Goal: Task Accomplishment & Management: Use online tool/utility

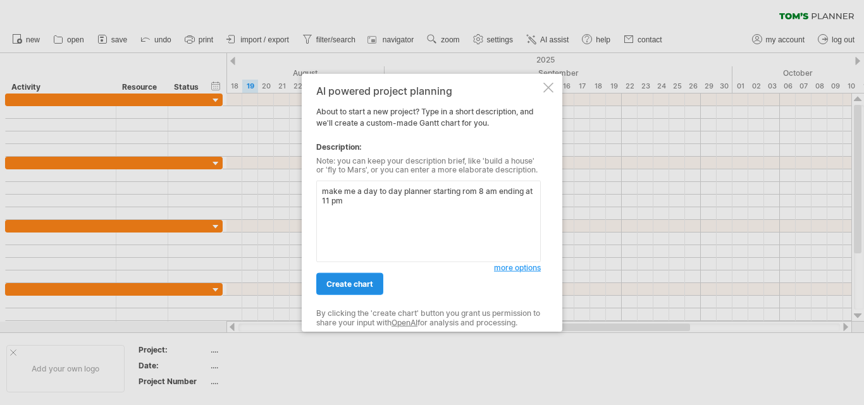
type textarea "make me a day to day planner starting rom 8 am ending at 11 pm"
click at [351, 286] on span "create chart" at bounding box center [349, 283] width 47 height 9
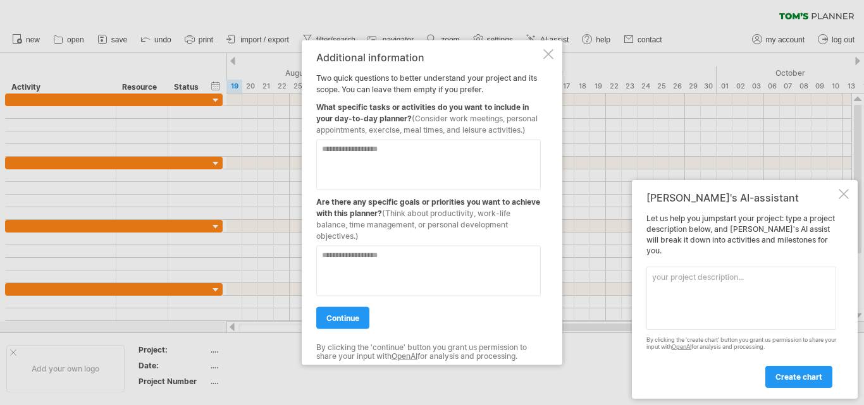
click at [396, 149] on textarea at bounding box center [428, 164] width 224 height 51
click at [396, 149] on textarea "*" at bounding box center [428, 164] width 224 height 51
type textarea "*"
type textarea "**********"
click at [384, 268] on textarea at bounding box center [428, 270] width 224 height 51
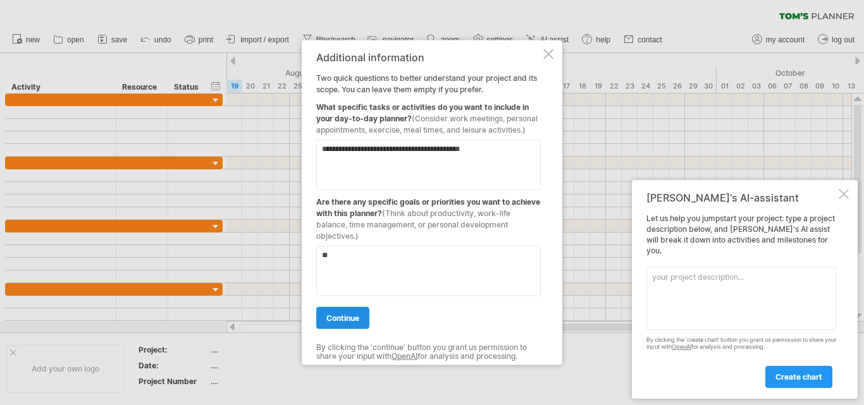
type textarea "**"
click at [346, 322] on span "continue" at bounding box center [342, 317] width 33 height 9
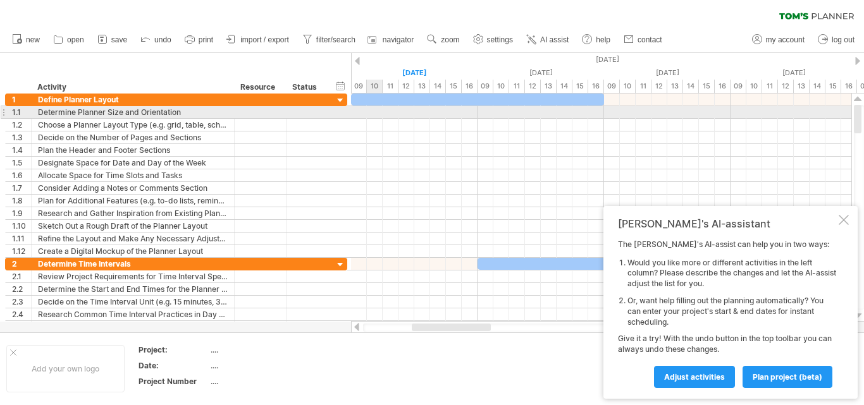
click at [373, 114] on div at bounding box center [601, 112] width 500 height 13
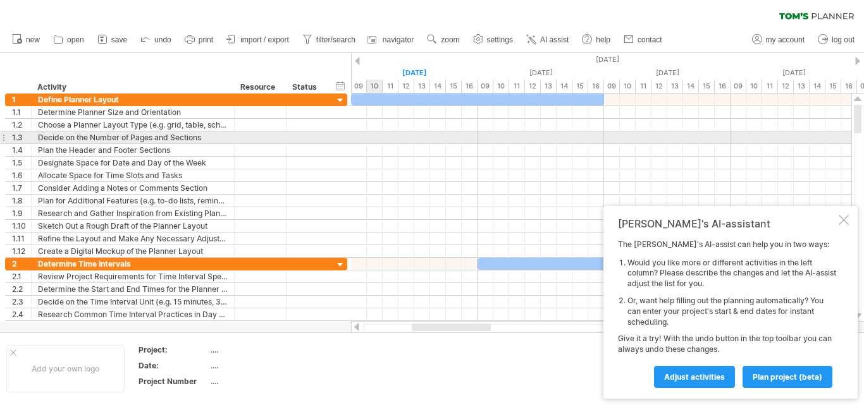
click at [375, 141] on div at bounding box center [601, 137] width 500 height 13
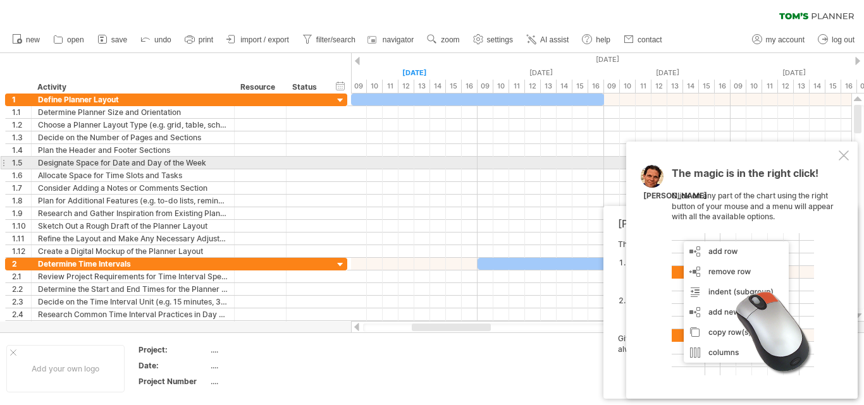
click at [837, 158] on div "The magic is in the right click! Click on any part of the chart using the right…" at bounding box center [741, 270] width 231 height 257
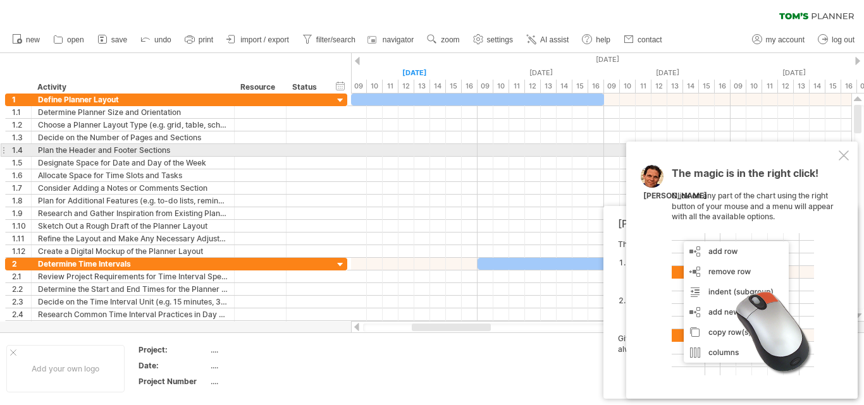
click at [843, 154] on div at bounding box center [843, 155] width 10 height 10
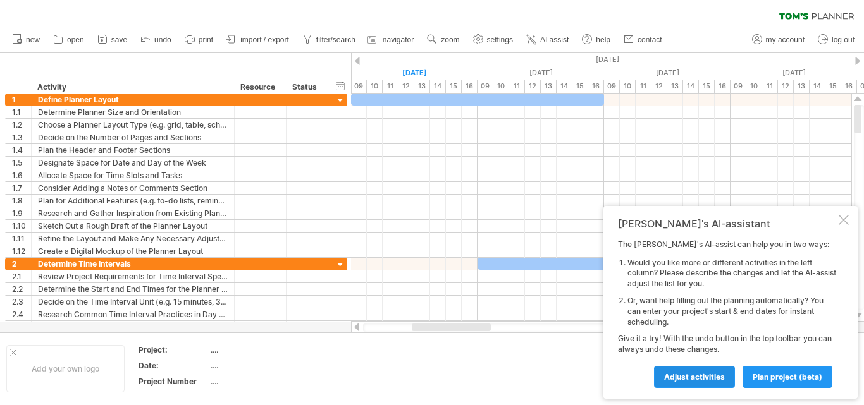
click at [728, 379] on link "Adjust activities" at bounding box center [694, 377] width 81 height 22
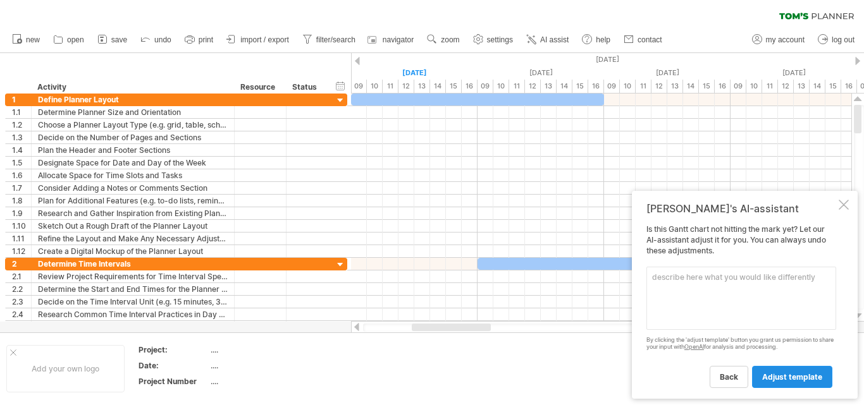
click at [789, 379] on span "adjust template" at bounding box center [792, 376] width 60 height 9
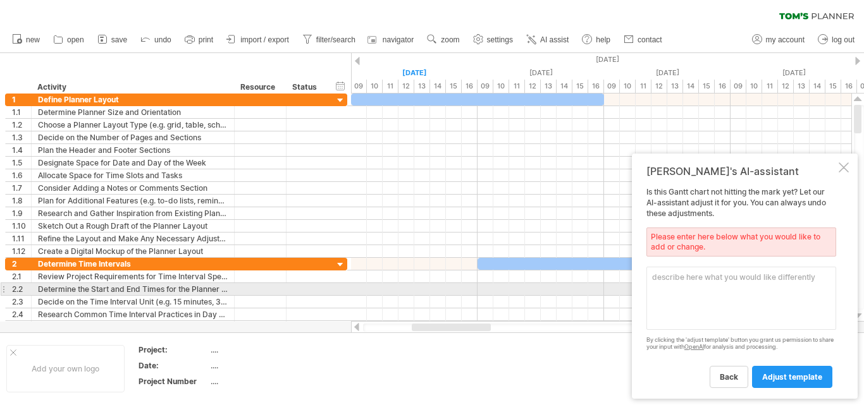
click at [731, 288] on textarea at bounding box center [741, 298] width 190 height 63
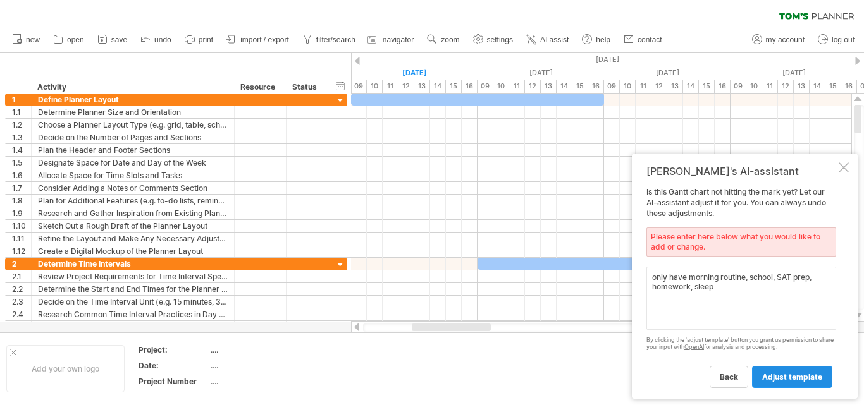
type textarea "only have morning routine, school, SAT prep, homework, sleep"
click at [774, 372] on span "adjust template" at bounding box center [792, 376] width 60 height 9
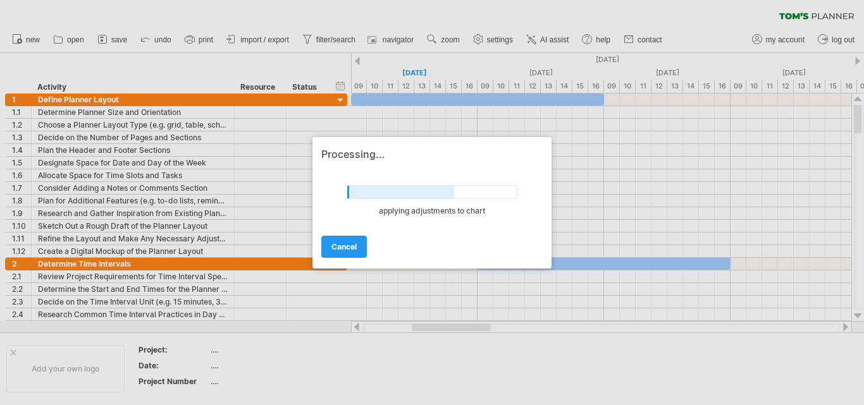
click at [774, 372] on div at bounding box center [432, 202] width 864 height 405
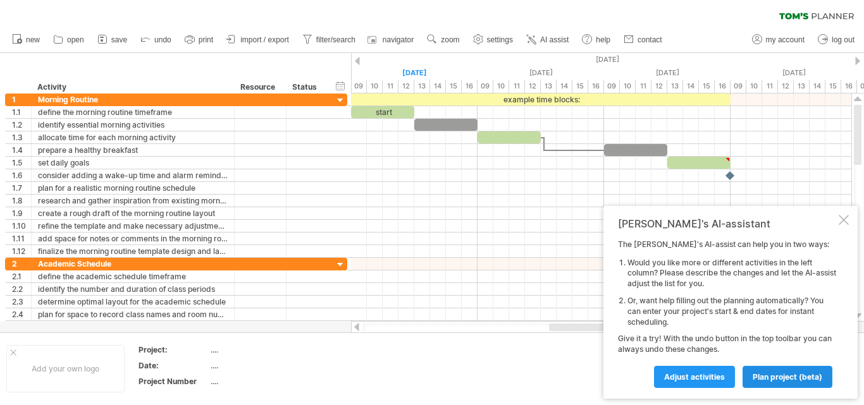
click at [810, 379] on span "plan project (beta)" at bounding box center [787, 376] width 70 height 9
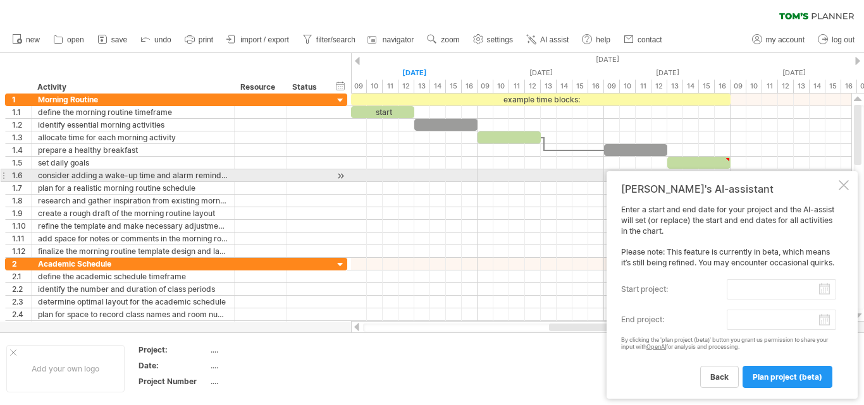
click at [844, 180] on div at bounding box center [843, 185] width 10 height 10
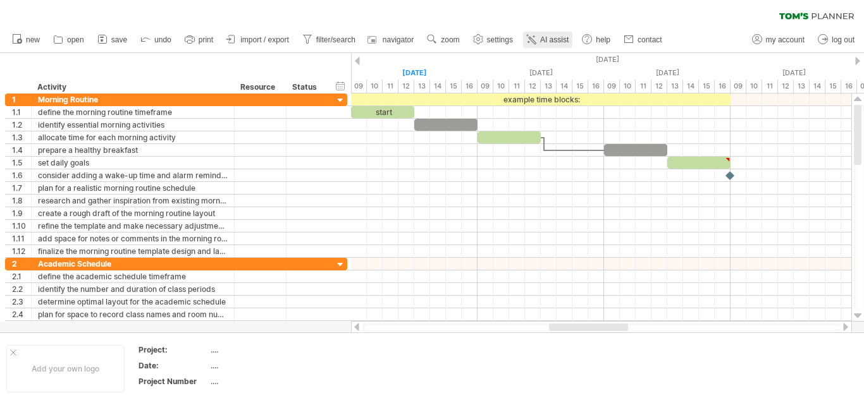
click at [537, 40] on icon at bounding box center [531, 39] width 13 height 13
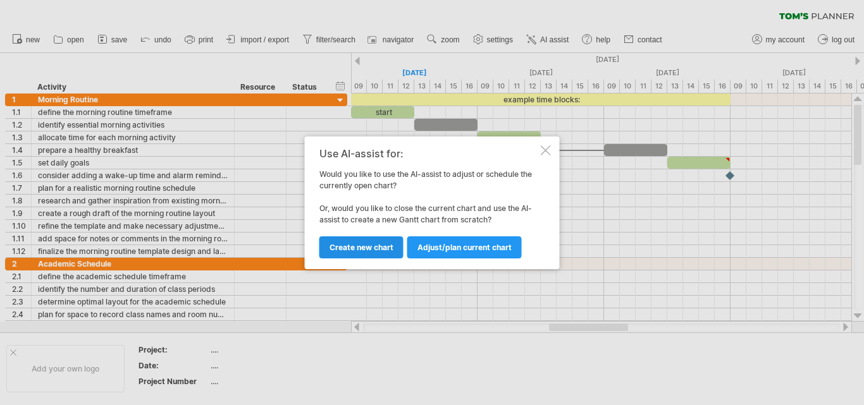
click at [378, 250] on span "Create new chart" at bounding box center [361, 247] width 64 height 9
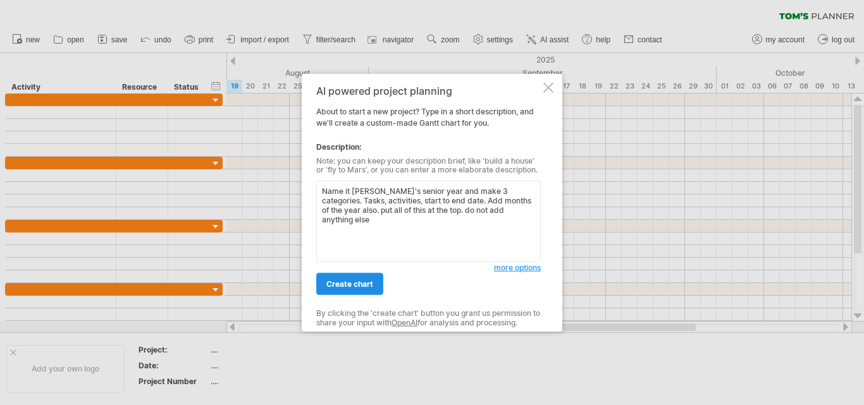
type textarea "Name it [PERSON_NAME]'s senior year and make 3 categories. Tasks, activities, s…"
click at [335, 291] on link "create chart" at bounding box center [349, 284] width 67 height 22
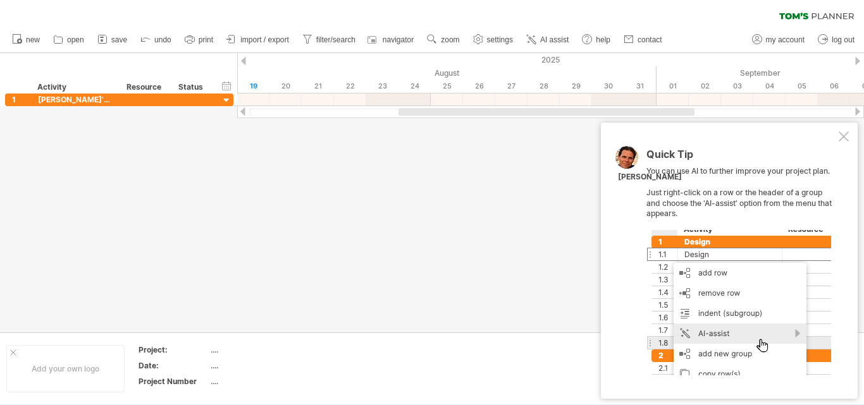
click at [845, 135] on div at bounding box center [843, 136] width 10 height 10
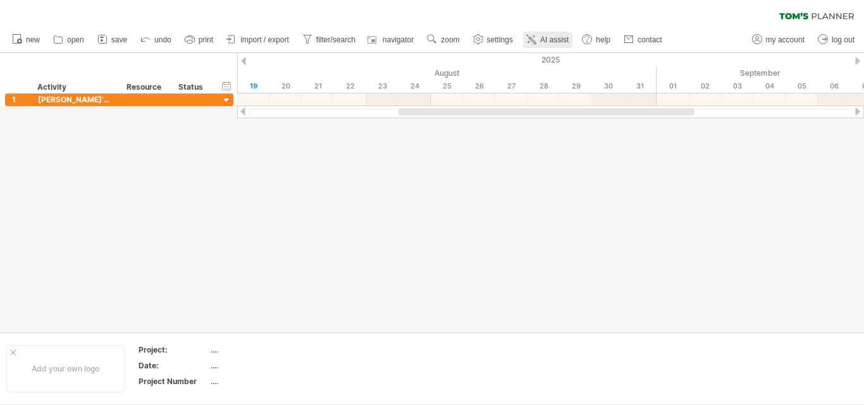
click at [556, 44] on link "AI assist" at bounding box center [547, 40] width 49 height 16
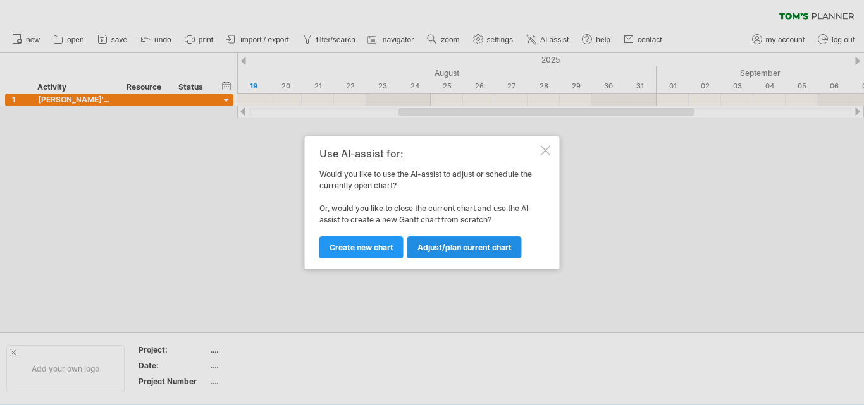
click at [443, 243] on span "Adjust/plan current chart" at bounding box center [464, 247] width 94 height 9
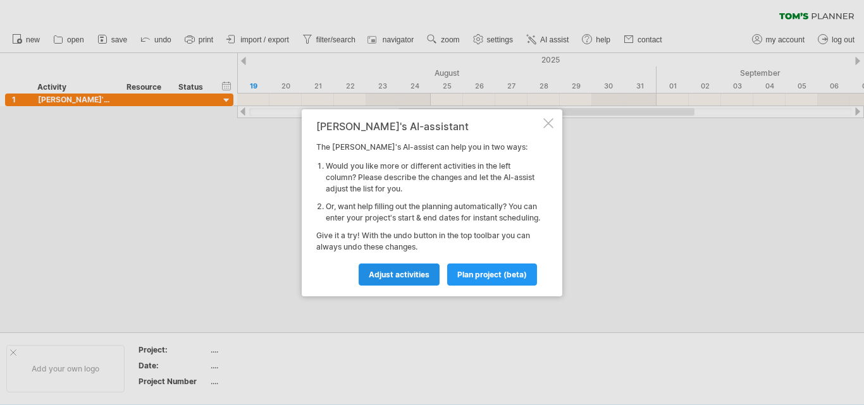
click at [413, 279] on span "Adjust activities" at bounding box center [399, 274] width 61 height 9
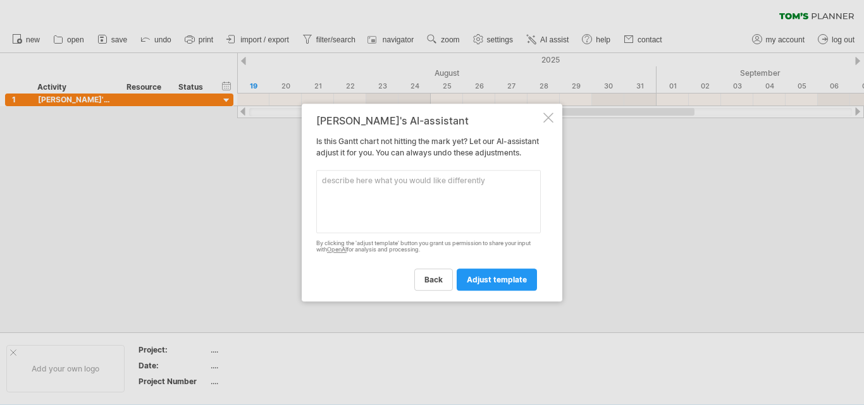
click at [407, 221] on textarea at bounding box center [428, 201] width 224 height 63
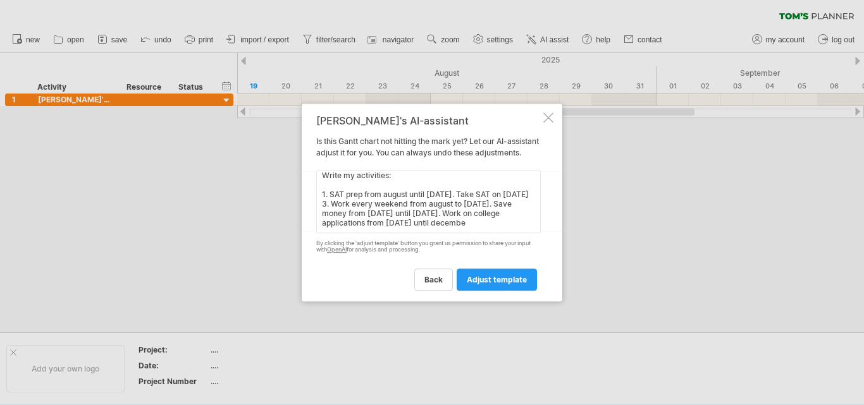
scroll to position [19, 0]
type textarea "Write my activities: 1. SAT prep from august until [DATE]. Take SAT on [DATE] 3…"
click at [501, 282] on span "adjust template" at bounding box center [497, 279] width 60 height 9
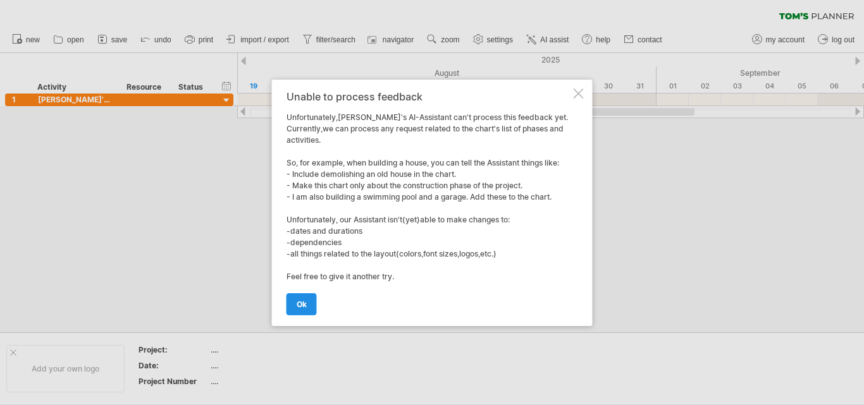
click at [299, 303] on span "ok" at bounding box center [302, 304] width 10 height 9
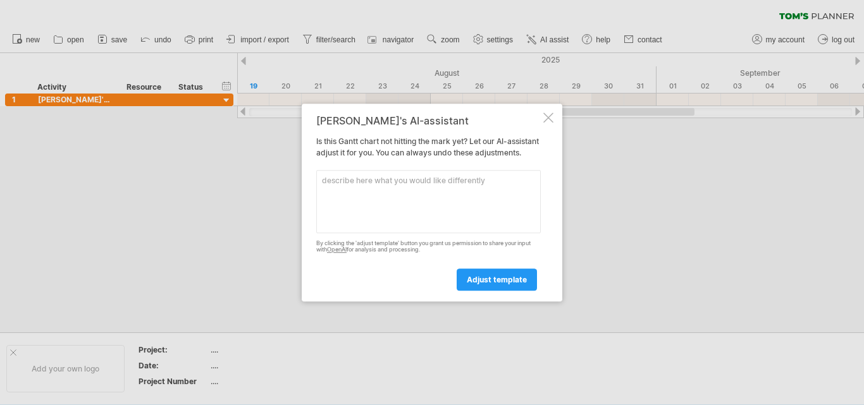
click at [544, 115] on div at bounding box center [548, 118] width 10 height 10
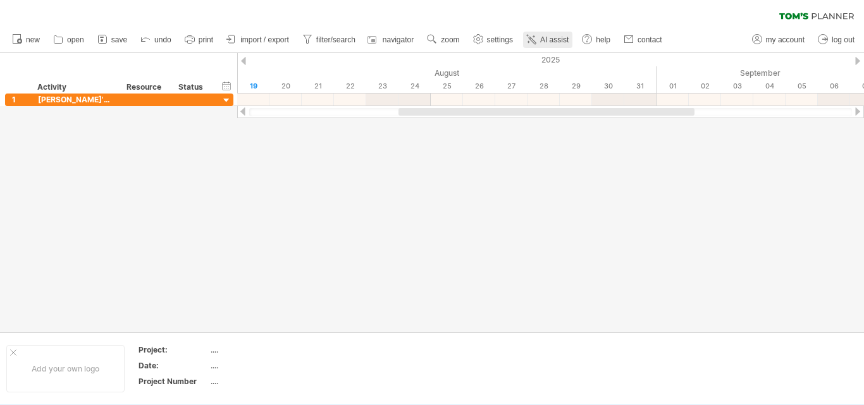
click at [554, 33] on link "AI assist" at bounding box center [547, 40] width 49 height 16
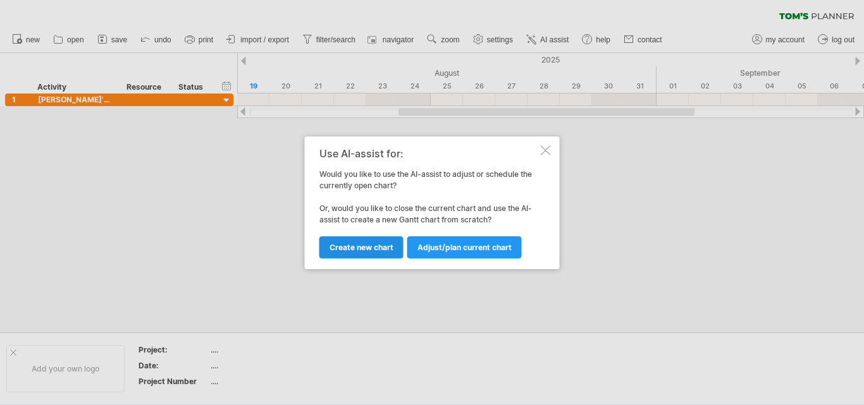
drag, startPoint x: 469, startPoint y: 247, endPoint x: 392, endPoint y: 254, distance: 77.4
click at [392, 254] on div "Adjust/plan current chart Create new chart" at bounding box center [428, 242] width 219 height 32
click at [386, 253] on link "Create new chart" at bounding box center [361, 247] width 84 height 22
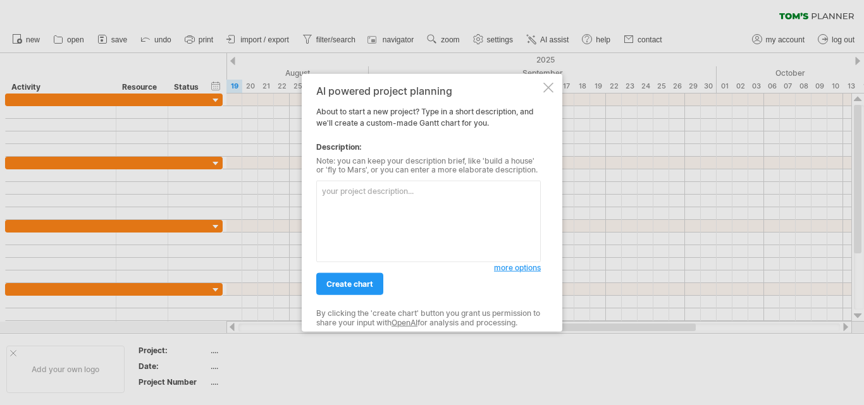
click at [358, 207] on textarea at bounding box center [428, 222] width 224 height 82
type textarea "M"
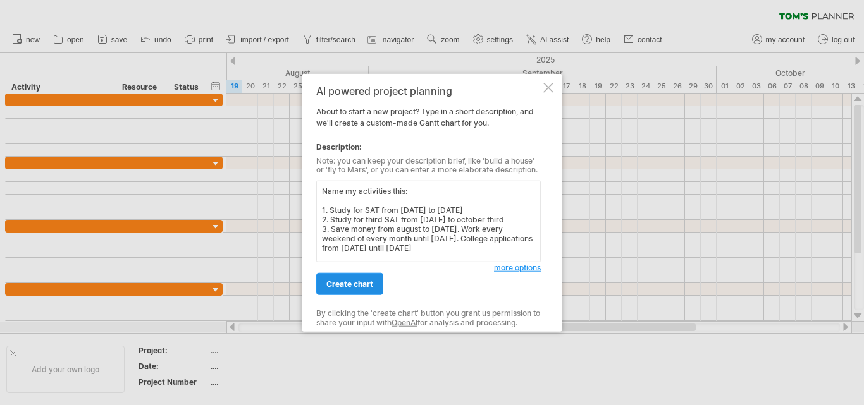
type textarea "Name my activities this: 1. Study for SAT from [DATE] to [DATE] 2. Study for th…"
click at [347, 287] on span "create chart" at bounding box center [349, 283] width 47 height 9
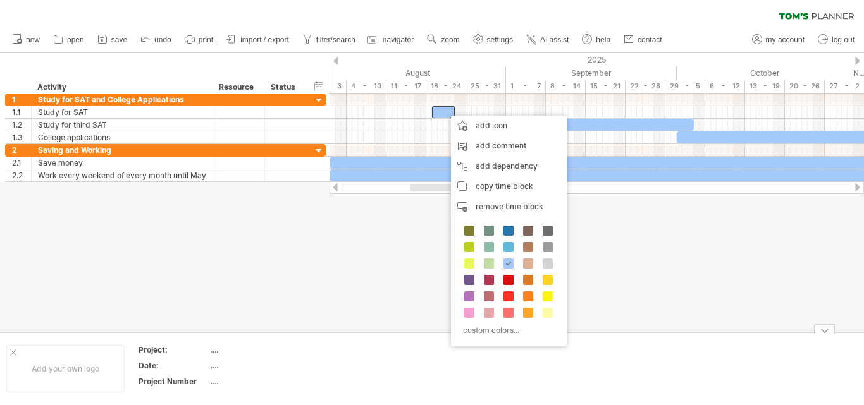
click at [665, 309] on div at bounding box center [432, 192] width 864 height 279
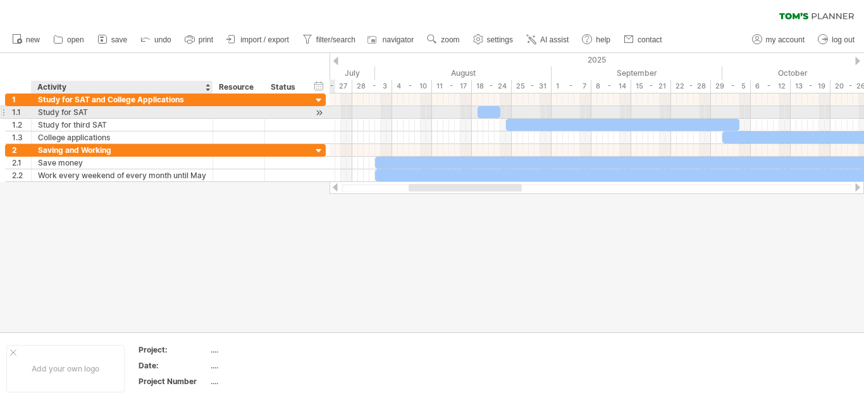
click at [75, 112] on div "Study for SAT" at bounding box center [122, 112] width 168 height 12
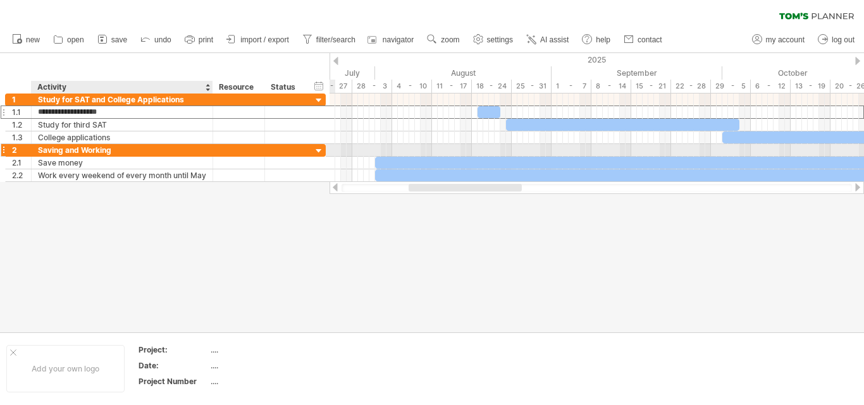
type input "**********"
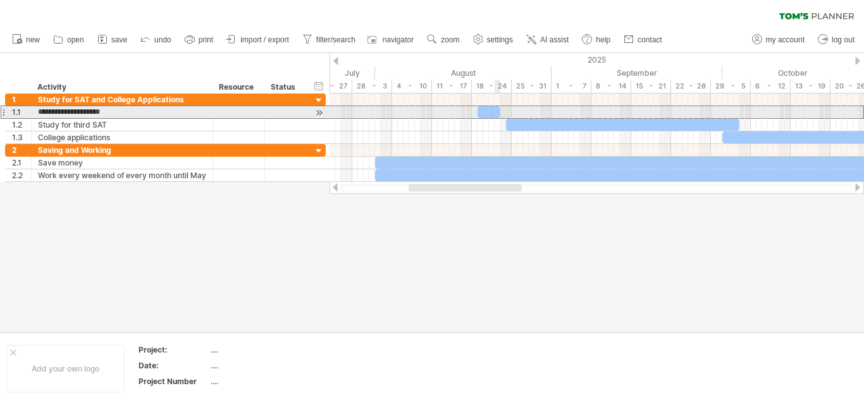
click at [498, 114] on span at bounding box center [500, 112] width 5 height 12
click at [494, 113] on div at bounding box center [488, 112] width 23 height 12
click at [190, 113] on div "Study for second SAT" at bounding box center [122, 112] width 168 height 12
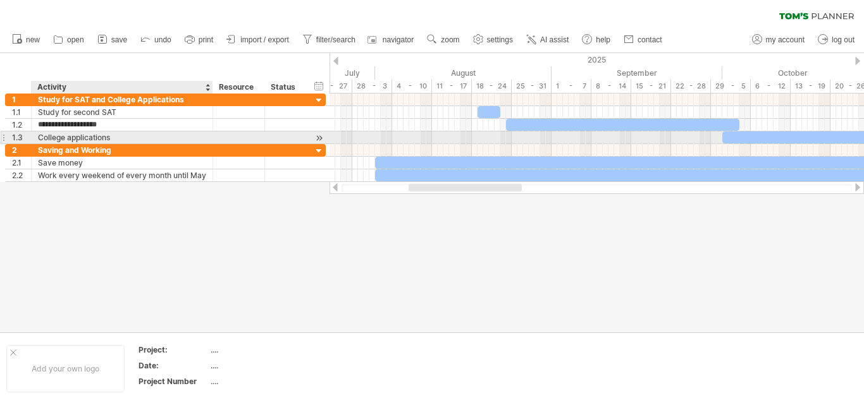
click at [130, 138] on div "College applications" at bounding box center [122, 137] width 168 height 12
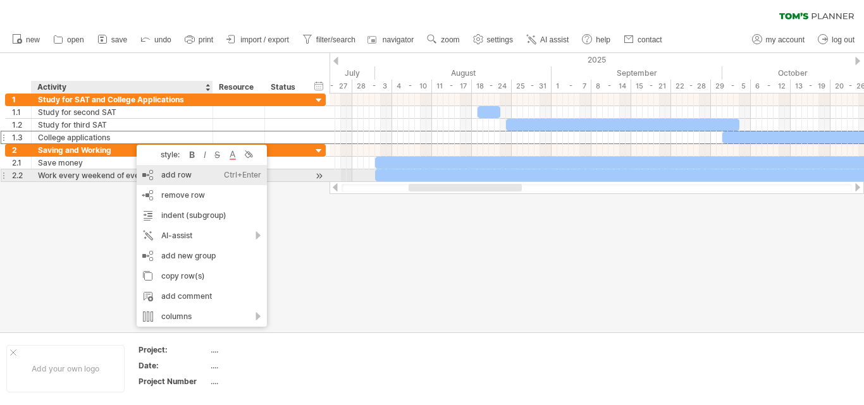
click at [183, 177] on div "add row Ctrl+Enter Cmd+Enter" at bounding box center [202, 175] width 130 height 20
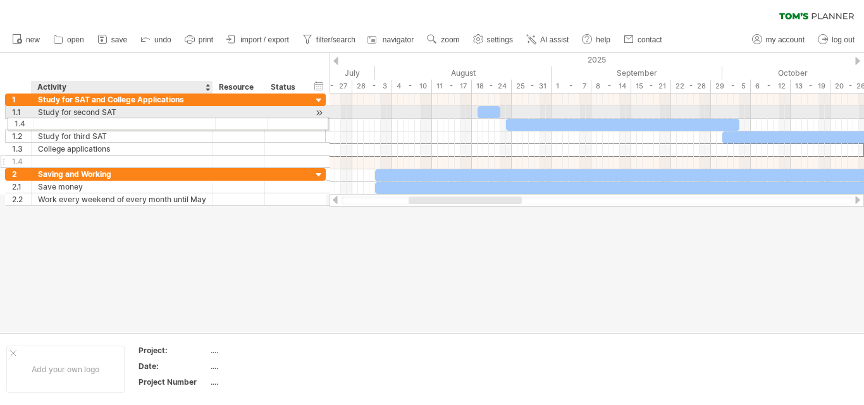
drag, startPoint x: 122, startPoint y: 149, endPoint x: 118, endPoint y: 123, distance: 26.3
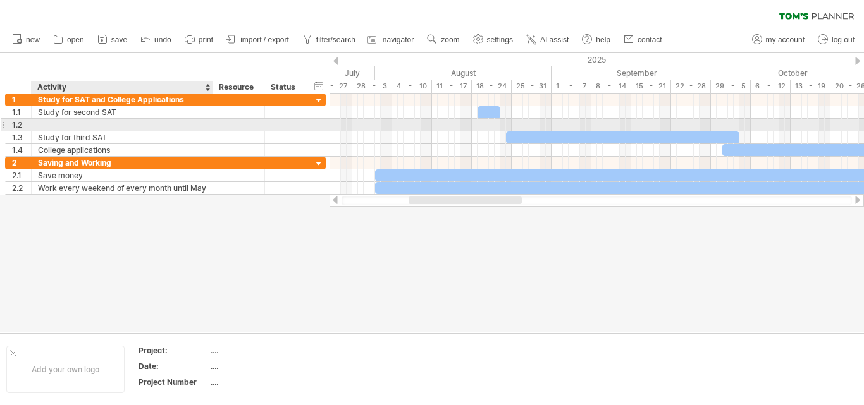
click at [93, 122] on div at bounding box center [122, 125] width 168 height 12
type input "**********"
click at [501, 121] on div at bounding box center [596, 124] width 534 height 13
click at [503, 124] on div at bounding box center [596, 125] width 534 height 13
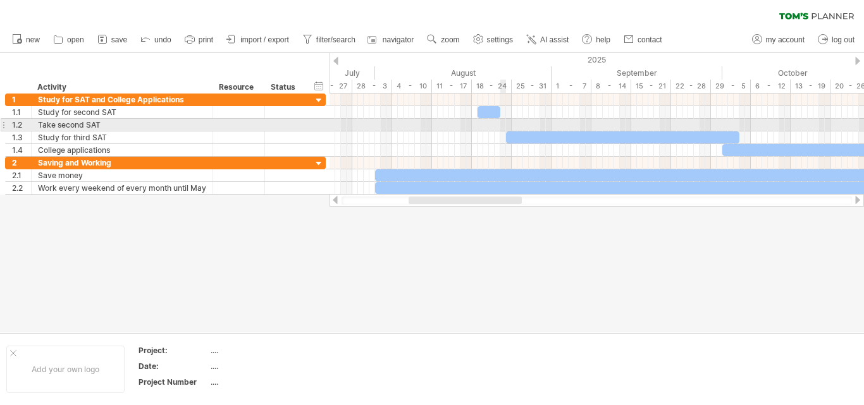
click at [503, 124] on div at bounding box center [596, 125] width 534 height 13
click at [494, 125] on div at bounding box center [596, 125] width 534 height 13
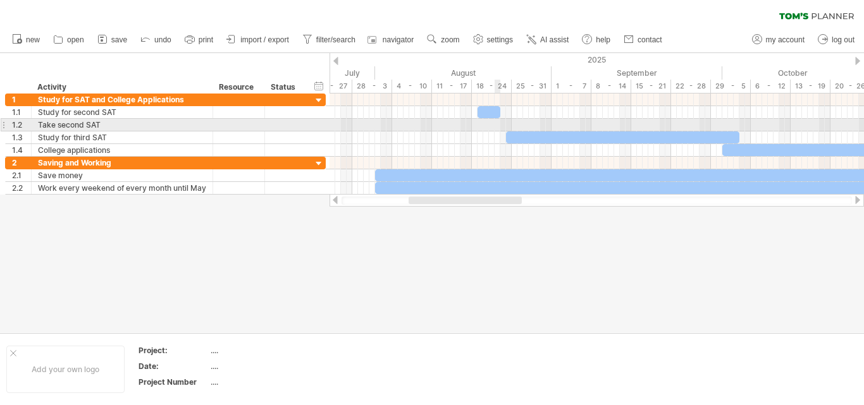
click at [499, 125] on div at bounding box center [596, 125] width 534 height 13
click at [501, 125] on div at bounding box center [596, 125] width 534 height 13
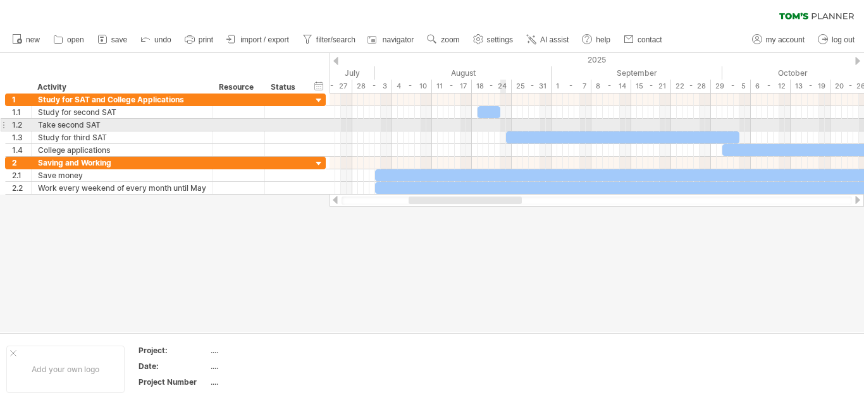
click at [501, 125] on div at bounding box center [596, 125] width 534 height 13
click at [118, 128] on div "Take second SAT" at bounding box center [122, 125] width 168 height 12
click at [502, 125] on div at bounding box center [596, 124] width 534 height 13
click at [502, 125] on div at bounding box center [596, 125] width 534 height 13
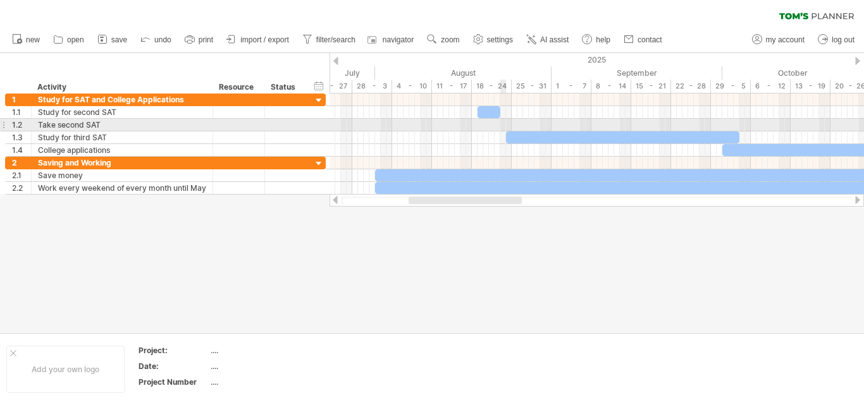
click at [502, 125] on div at bounding box center [596, 125] width 534 height 13
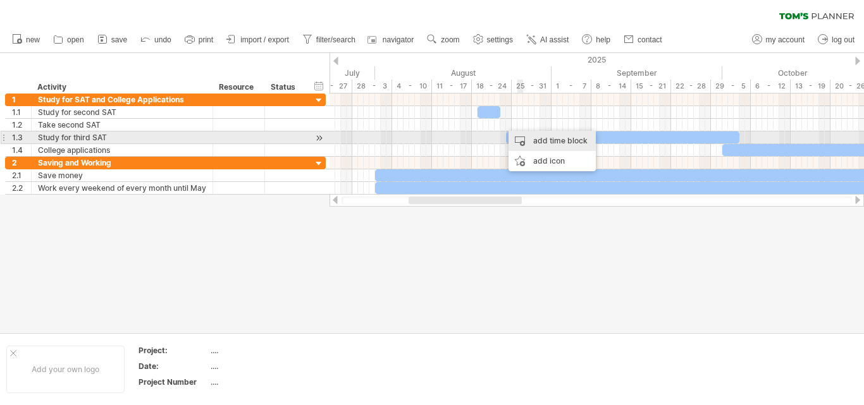
click at [537, 141] on div "add time block" at bounding box center [551, 141] width 87 height 20
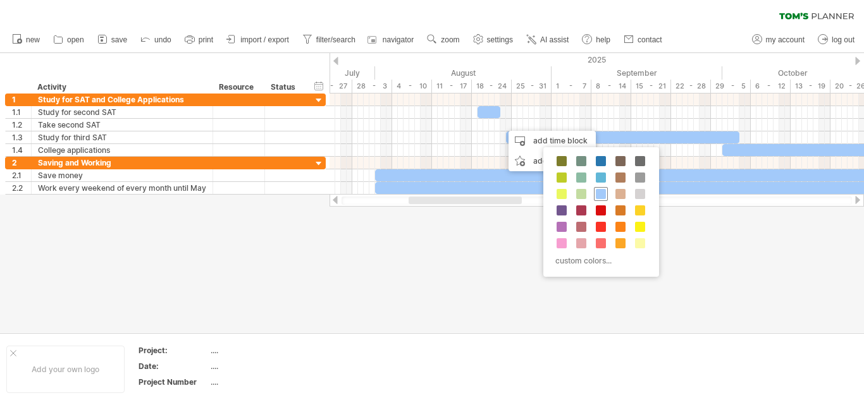
click at [602, 195] on span at bounding box center [601, 194] width 10 height 10
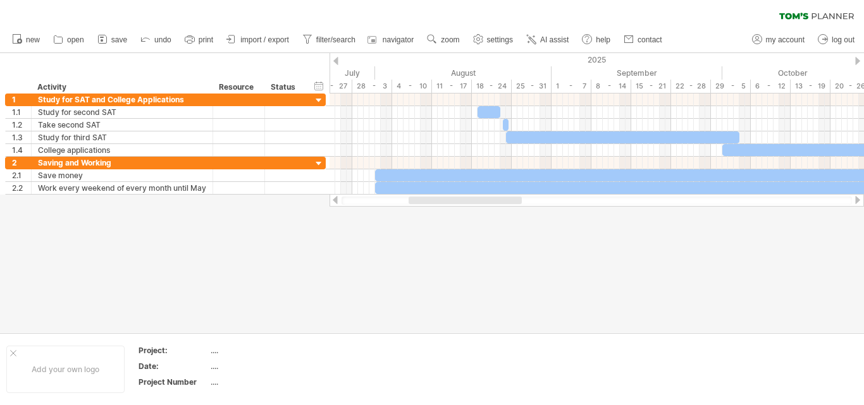
click at [482, 234] on div at bounding box center [432, 192] width 864 height 279
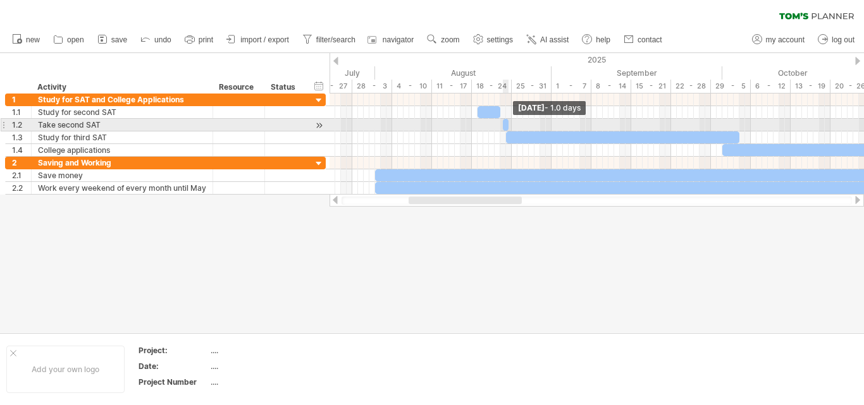
click at [506, 125] on span at bounding box center [508, 125] width 5 height 12
click at [505, 125] on div at bounding box center [506, 125] width 6 height 12
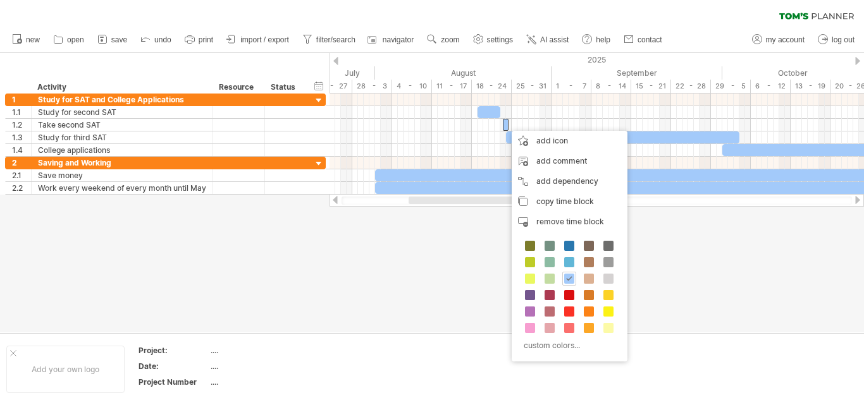
click at [433, 216] on div at bounding box center [432, 192] width 864 height 279
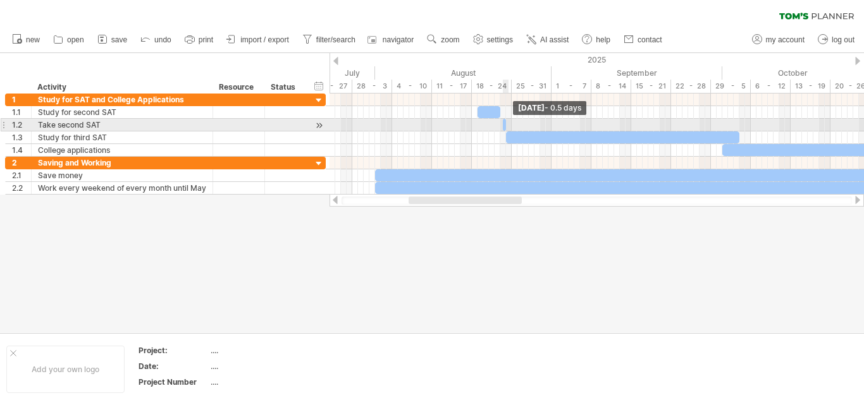
click at [506, 123] on span at bounding box center [505, 125] width 5 height 12
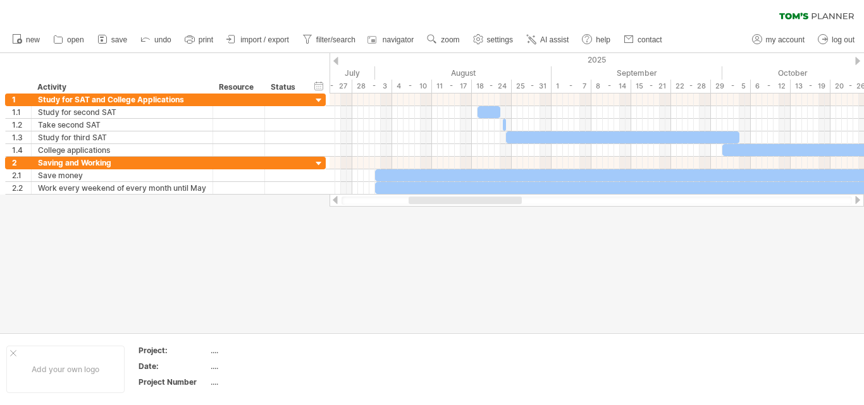
click at [505, 250] on div at bounding box center [432, 192] width 864 height 279
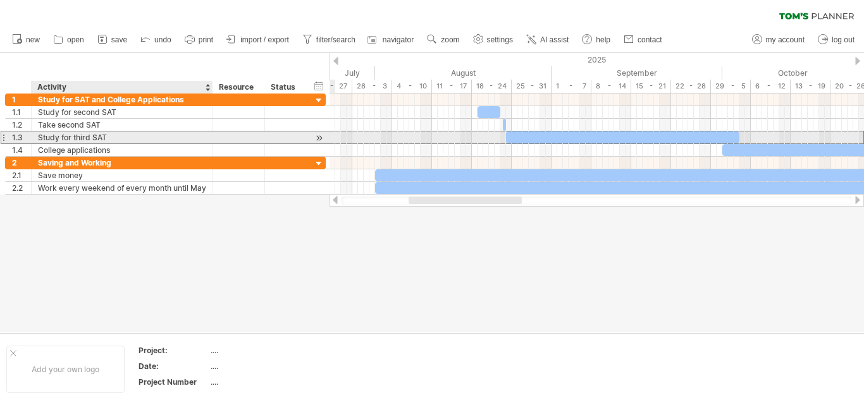
click at [191, 136] on div "Study for third SAT" at bounding box center [122, 137] width 168 height 12
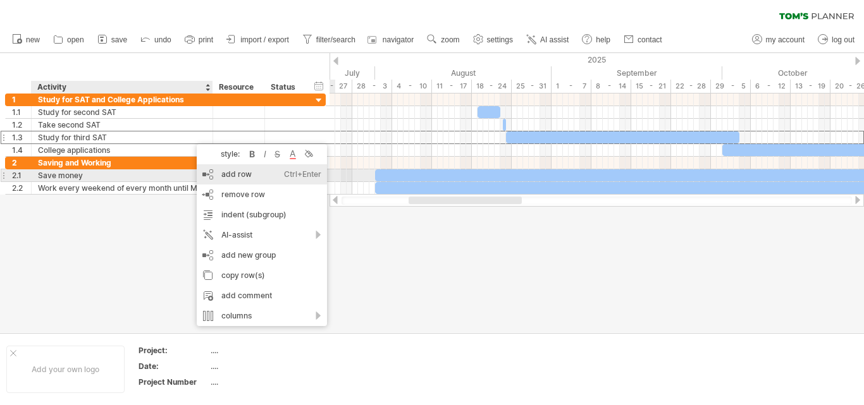
click at [247, 177] on div "add row Ctrl+Enter Cmd+Enter" at bounding box center [262, 174] width 130 height 20
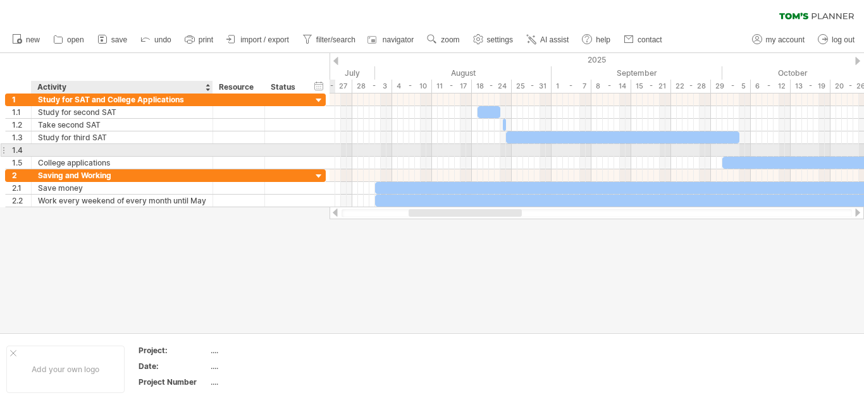
click at [109, 152] on div at bounding box center [122, 150] width 168 height 12
type input "**********"
click at [738, 150] on div at bounding box center [596, 150] width 534 height 13
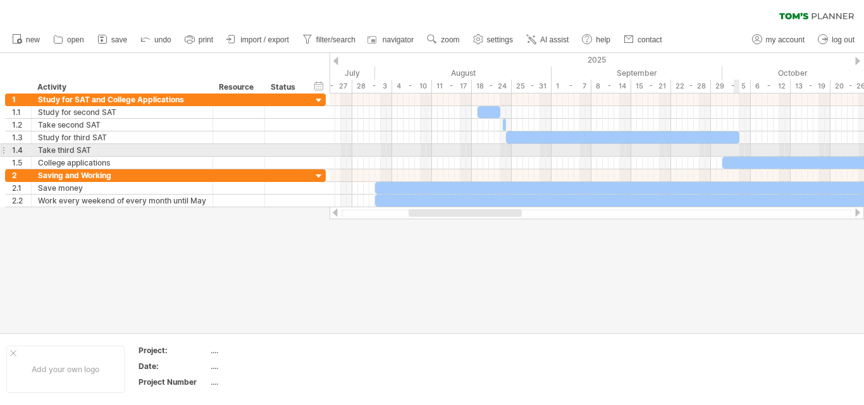
click at [738, 150] on div at bounding box center [596, 150] width 534 height 13
click at [735, 150] on div at bounding box center [596, 150] width 534 height 13
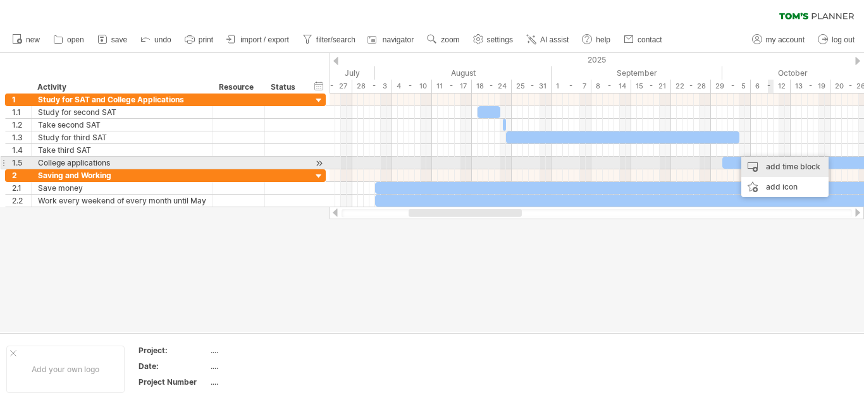
click at [775, 165] on div "add time block" at bounding box center [784, 167] width 87 height 20
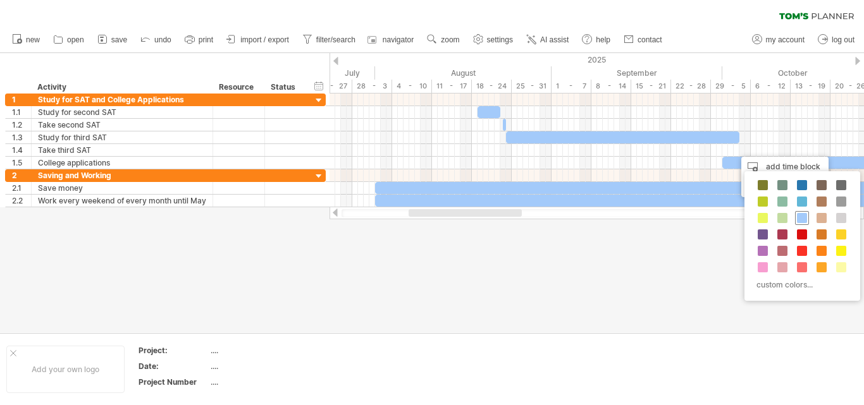
click at [804, 221] on span at bounding box center [802, 218] width 10 height 10
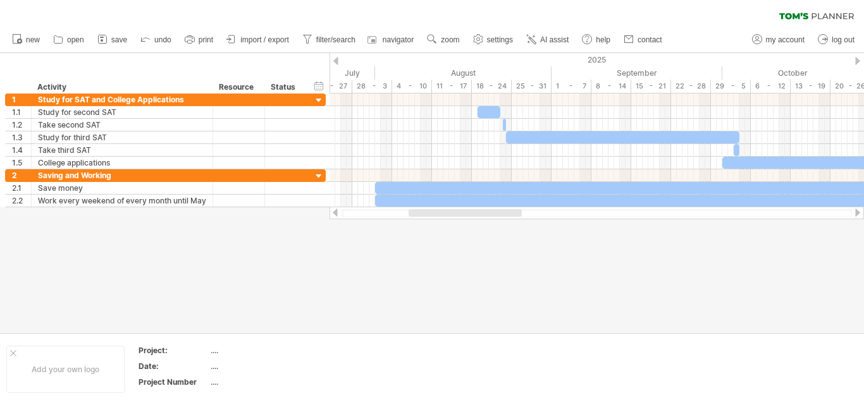
click at [722, 235] on div at bounding box center [432, 192] width 864 height 279
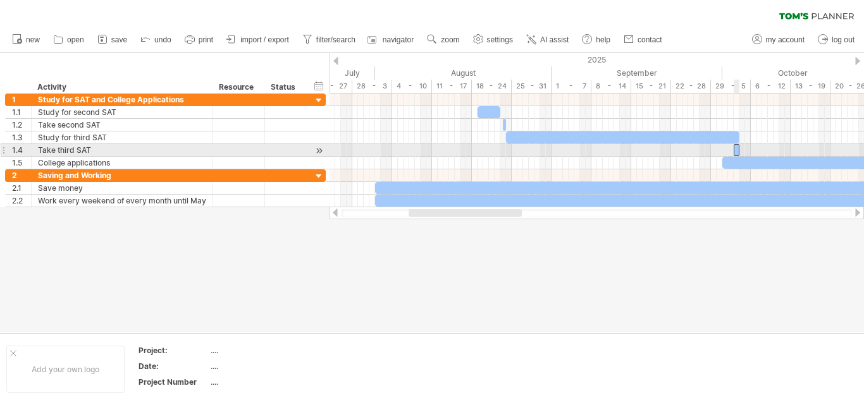
click at [736, 149] on div at bounding box center [736, 150] width 6 height 12
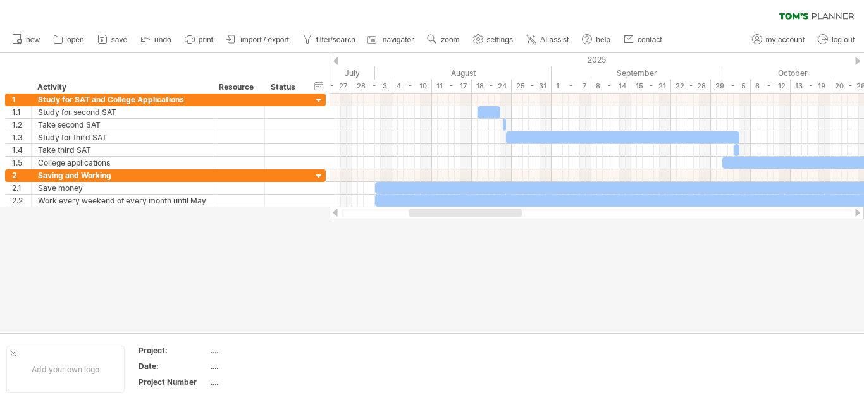
click at [633, 255] on div at bounding box center [432, 192] width 864 height 279
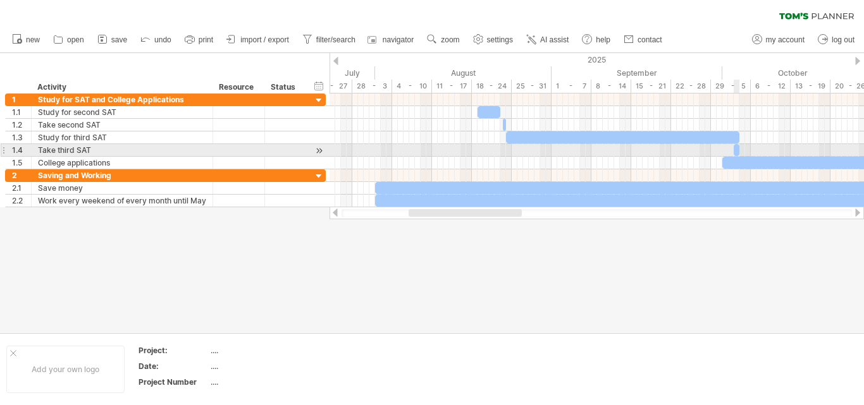
click at [736, 150] on div at bounding box center [736, 150] width 6 height 12
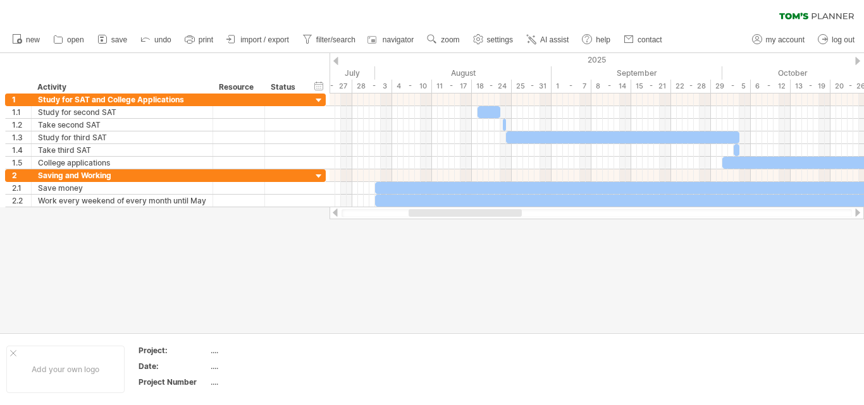
click at [662, 266] on div at bounding box center [432, 192] width 864 height 279
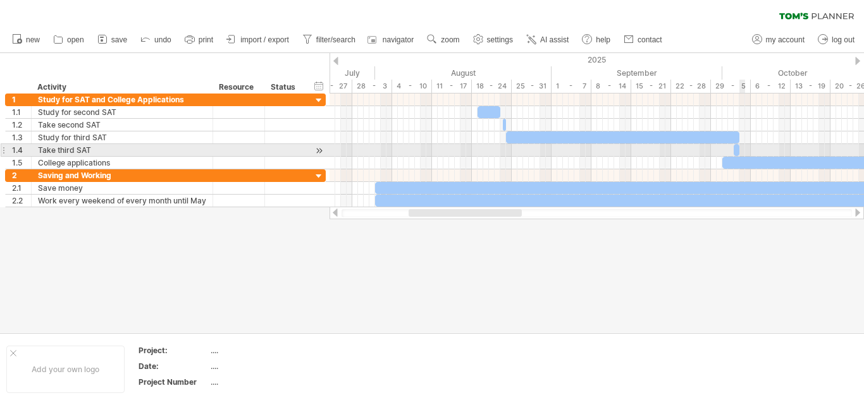
click at [740, 150] on span at bounding box center [739, 150] width 5 height 12
drag, startPoint x: 739, startPoint y: 150, endPoint x: 745, endPoint y: 149, distance: 6.4
click at [745, 149] on span at bounding box center [744, 150] width 5 height 12
drag, startPoint x: 733, startPoint y: 150, endPoint x: 740, endPoint y: 149, distance: 7.1
click at [740, 149] on span at bounding box center [739, 150] width 5 height 12
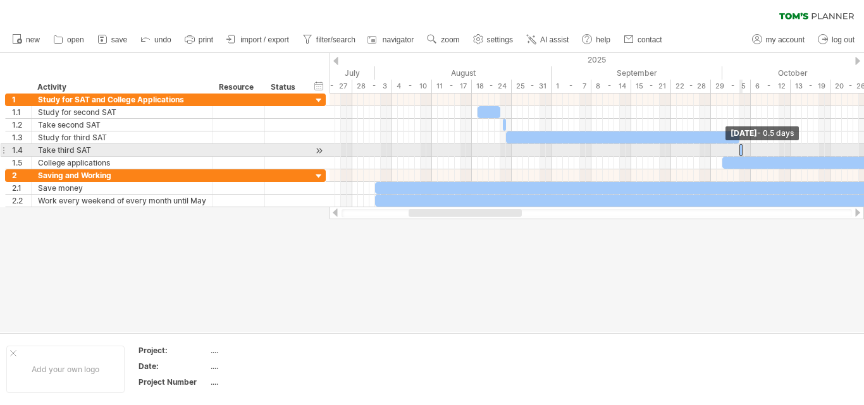
click at [740, 149] on span at bounding box center [742, 150] width 5 height 12
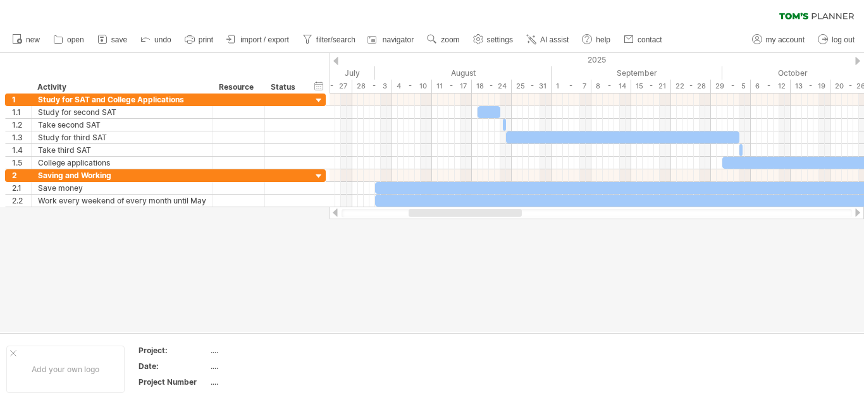
click at [699, 277] on div at bounding box center [432, 192] width 864 height 279
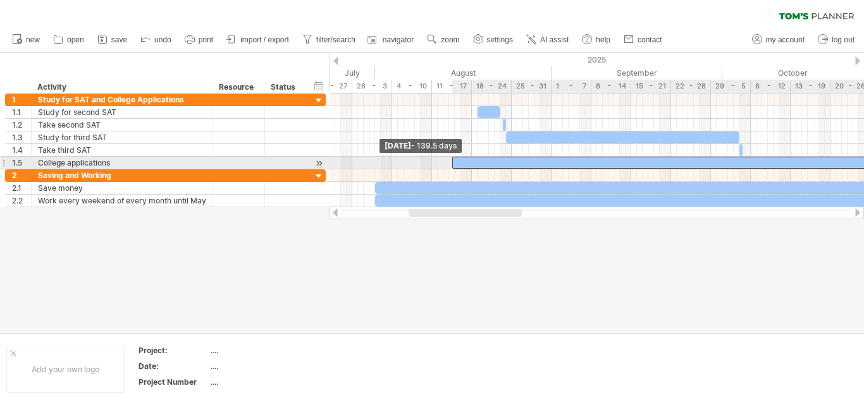
drag, startPoint x: 724, startPoint y: 161, endPoint x: 435, endPoint y: 157, distance: 289.0
click at [449, 162] on span at bounding box center [451, 163] width 5 height 12
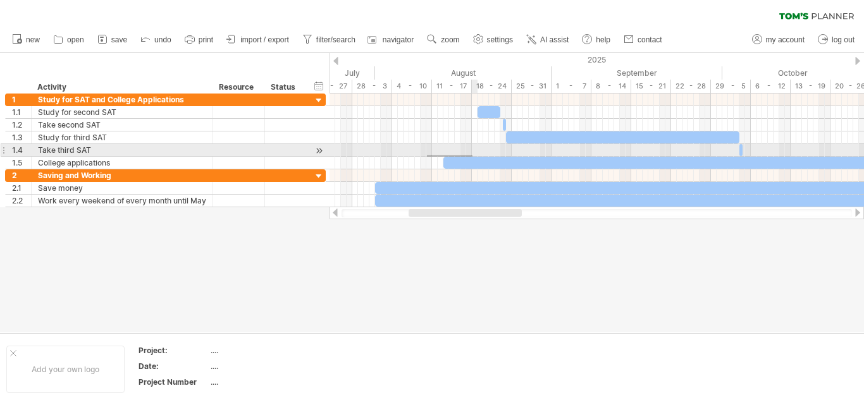
drag, startPoint x: 427, startPoint y: 157, endPoint x: 472, endPoint y: 155, distance: 45.6
click at [472, 155] on div at bounding box center [596, 132] width 534 height 76
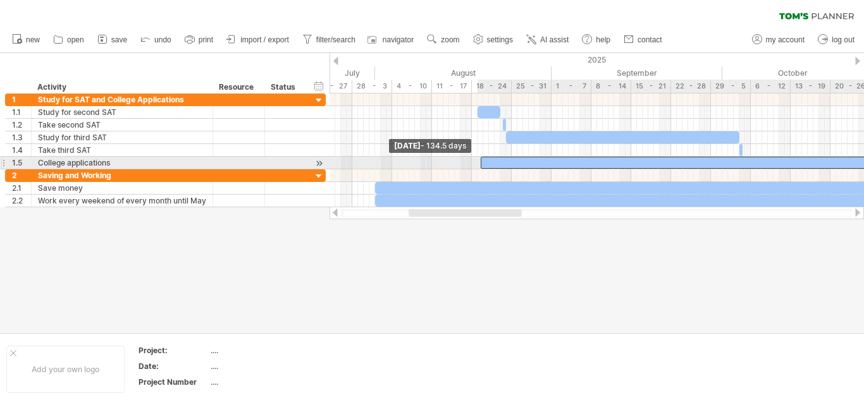
drag, startPoint x: 445, startPoint y: 164, endPoint x: 487, endPoint y: 166, distance: 41.8
click at [482, 166] on span at bounding box center [480, 163] width 5 height 12
click at [487, 164] on div at bounding box center [860, 163] width 766 height 12
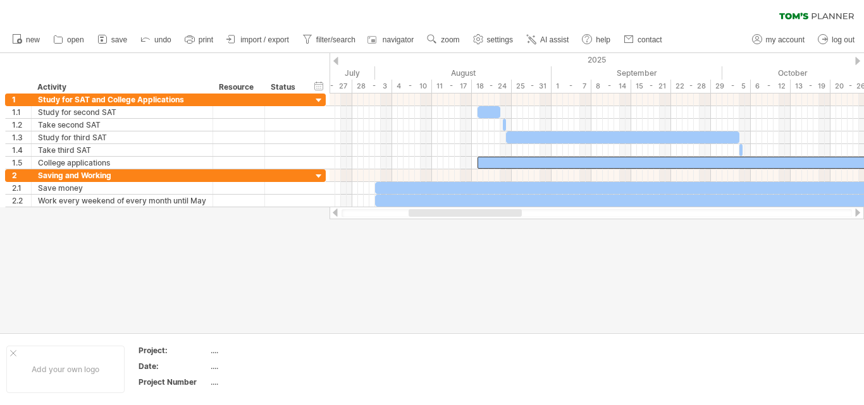
click at [451, 284] on div at bounding box center [432, 192] width 864 height 279
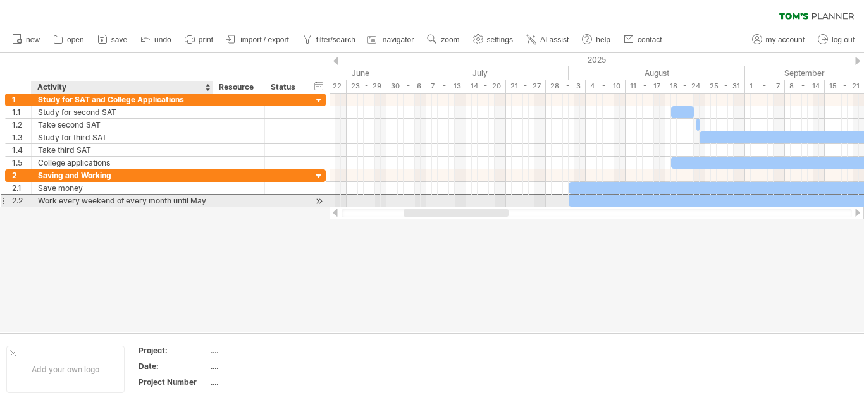
click at [106, 200] on div "Work every weekend of every month until May" at bounding box center [122, 201] width 168 height 12
click at [0, 0] on input "**********" at bounding box center [0, 0] width 0 height 0
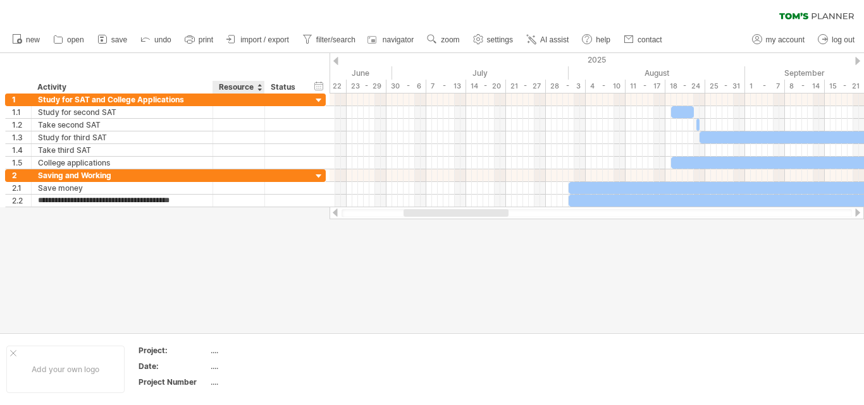
type input "**********"
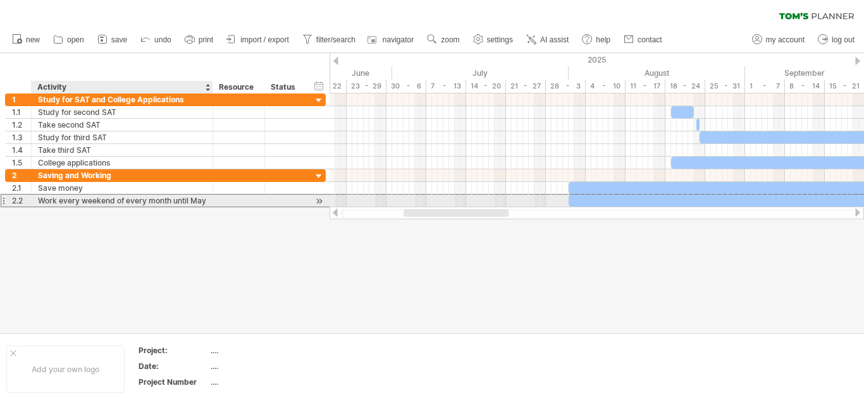
click at [207, 202] on div "**********" at bounding box center [122, 201] width 181 height 12
click at [269, 202] on div at bounding box center [285, 201] width 41 height 12
click at [243, 202] on div at bounding box center [238, 201] width 39 height 12
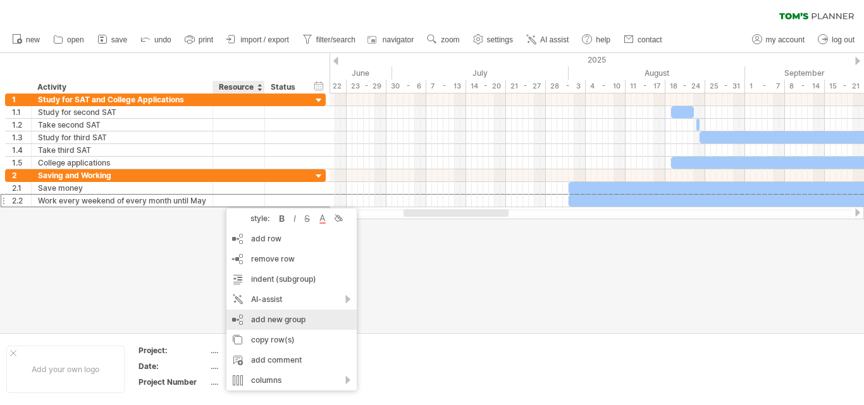
click at [301, 322] on div "add new group" at bounding box center [291, 320] width 130 height 20
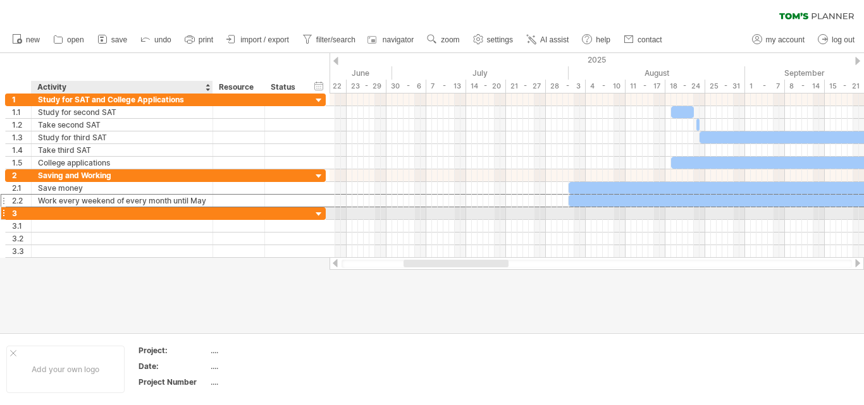
click at [99, 217] on div at bounding box center [122, 213] width 168 height 12
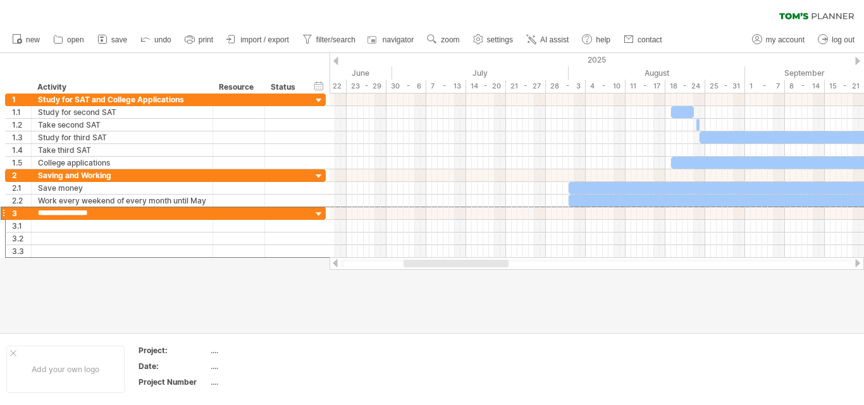
click at [311, 319] on div at bounding box center [432, 192] width 864 height 279
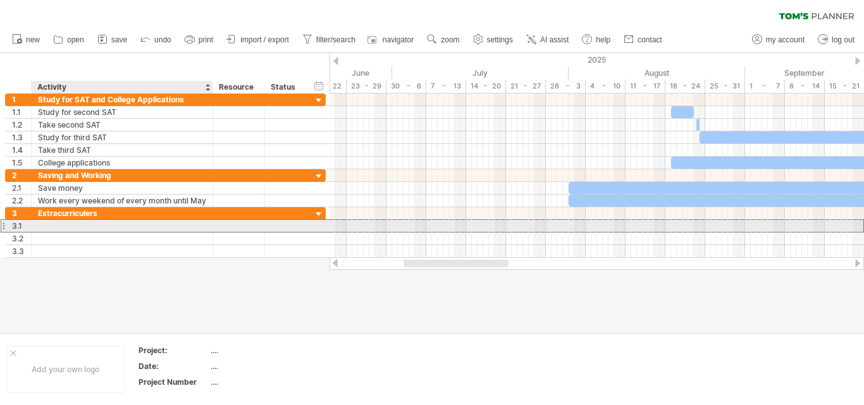
click at [97, 224] on div at bounding box center [122, 226] width 168 height 12
click at [97, 224] on input "text" at bounding box center [122, 226] width 168 height 12
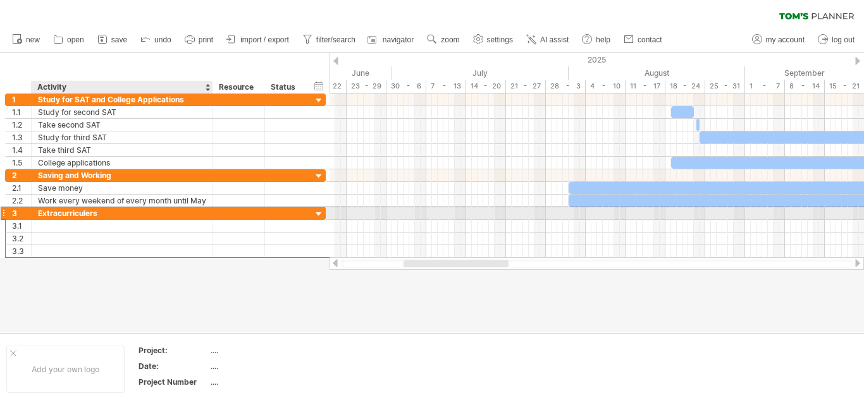
click at [107, 213] on div "Extracurriculers" at bounding box center [122, 213] width 168 height 12
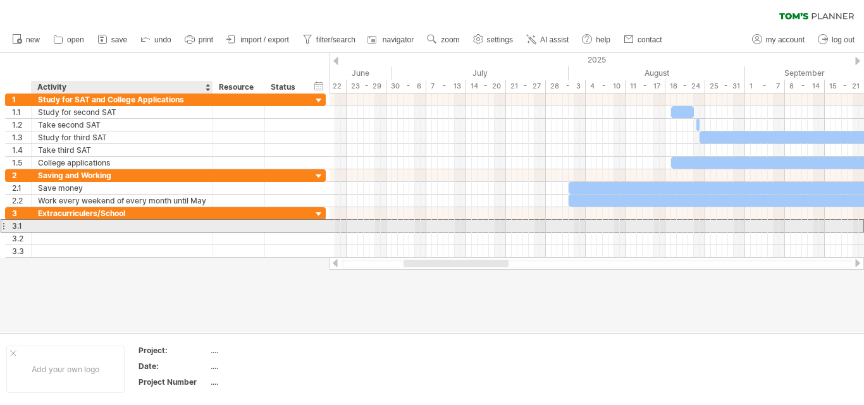
click at [84, 221] on div at bounding box center [122, 226] width 168 height 12
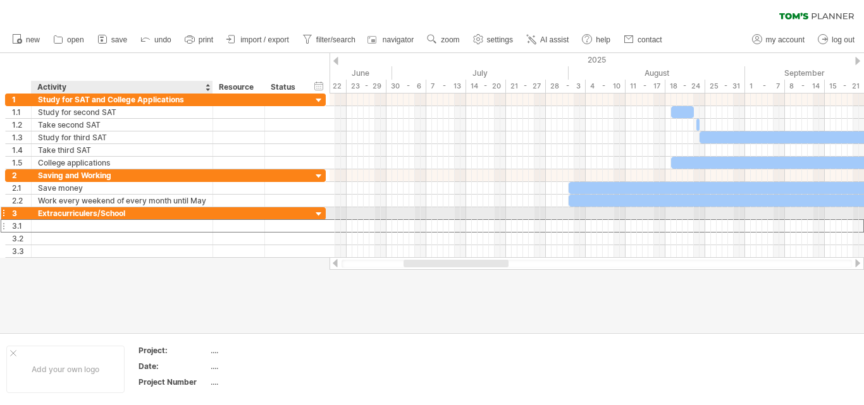
click at [85, 214] on div "Extracurriculers/School" at bounding box center [122, 213] width 168 height 12
click at [85, 214] on input "**********" at bounding box center [122, 213] width 168 height 12
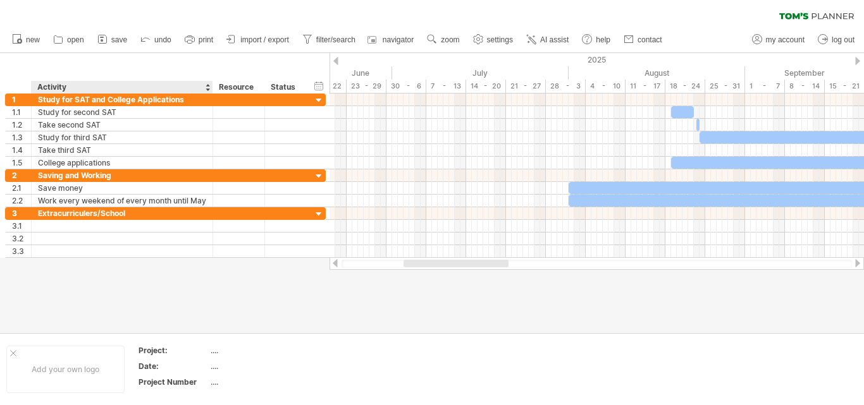
click at [50, 300] on div at bounding box center [432, 192] width 864 height 279
click at [86, 215] on div "Extracurriculers/School" at bounding box center [122, 213] width 168 height 12
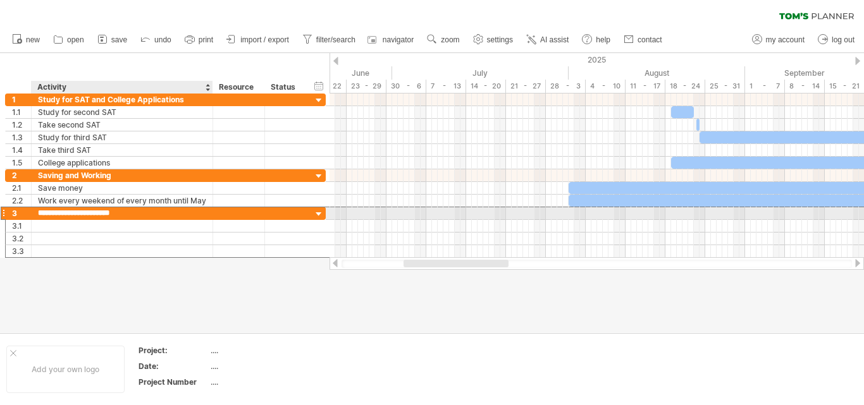
click at [92, 217] on input "**********" at bounding box center [122, 213] width 168 height 12
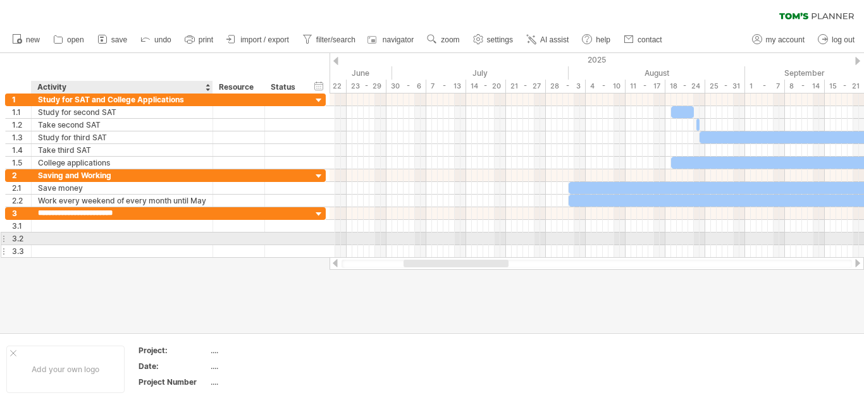
type input "**********"
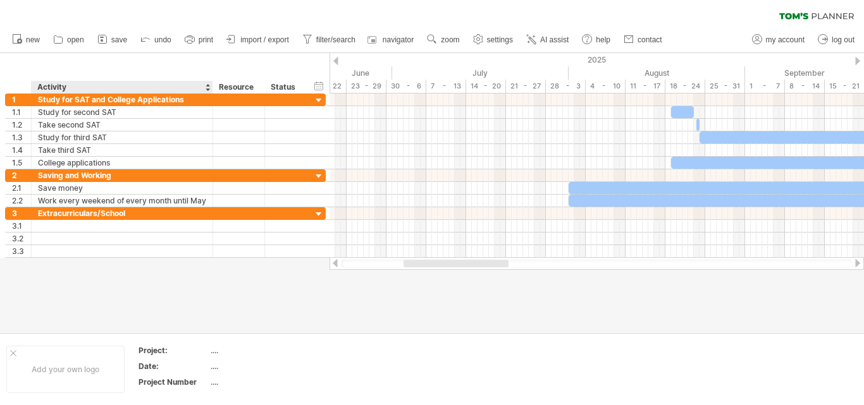
click at [92, 265] on div at bounding box center [432, 192] width 864 height 279
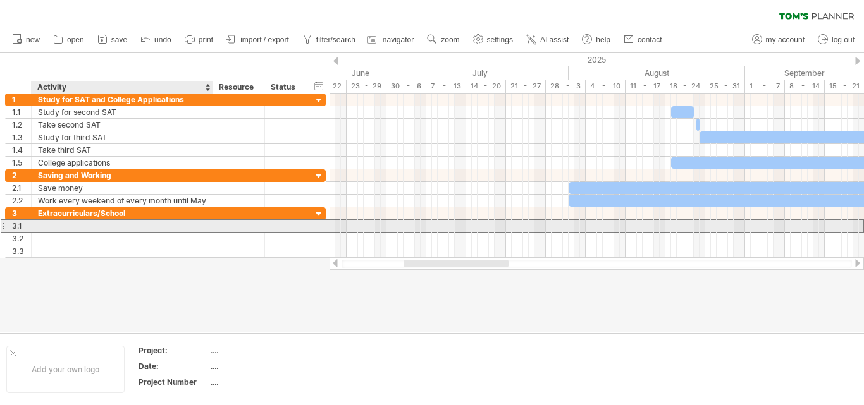
click at [116, 227] on div at bounding box center [122, 226] width 168 height 12
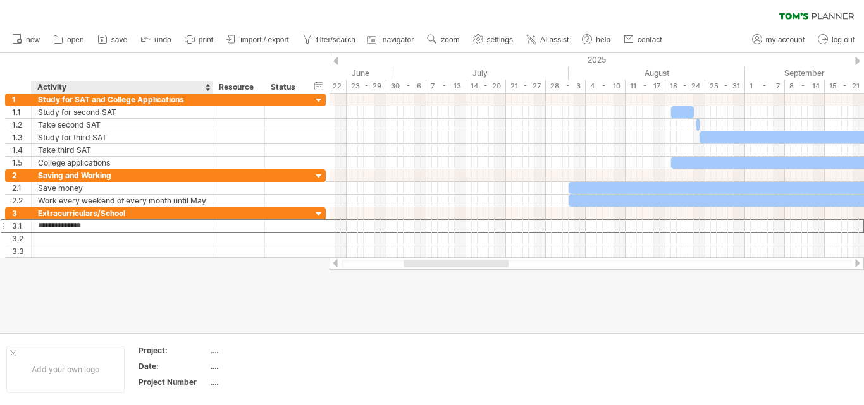
type input "**********"
click at [167, 307] on div at bounding box center [432, 192] width 864 height 279
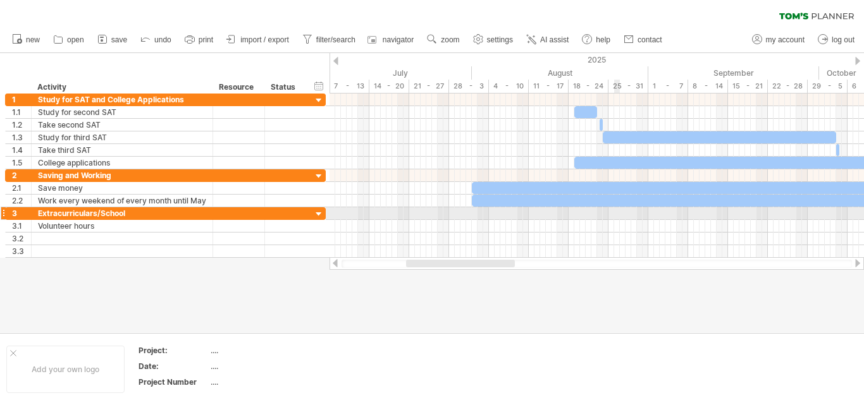
click at [616, 213] on div at bounding box center [596, 213] width 534 height 13
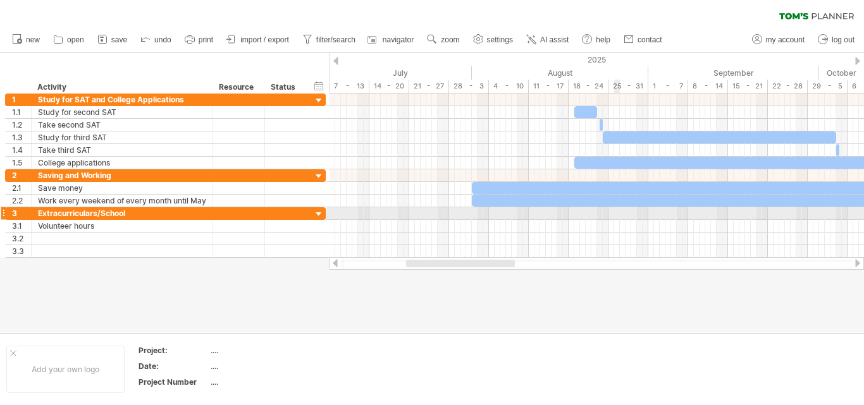
click at [615, 213] on div at bounding box center [596, 213] width 534 height 13
click at [619, 214] on div at bounding box center [596, 213] width 534 height 13
click at [616, 213] on div at bounding box center [596, 213] width 534 height 13
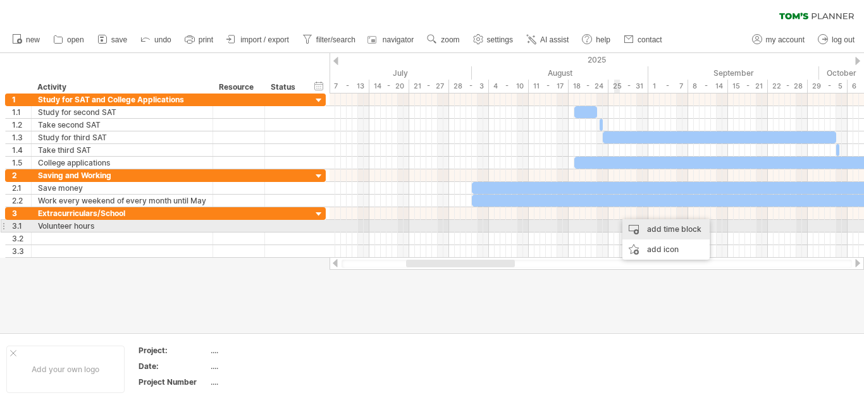
click at [639, 231] on div "add time block" at bounding box center [665, 229] width 87 height 20
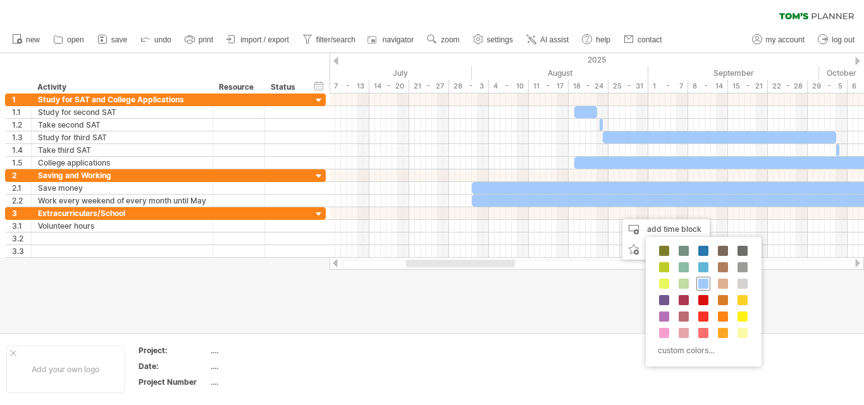
click at [704, 283] on span at bounding box center [703, 284] width 10 height 10
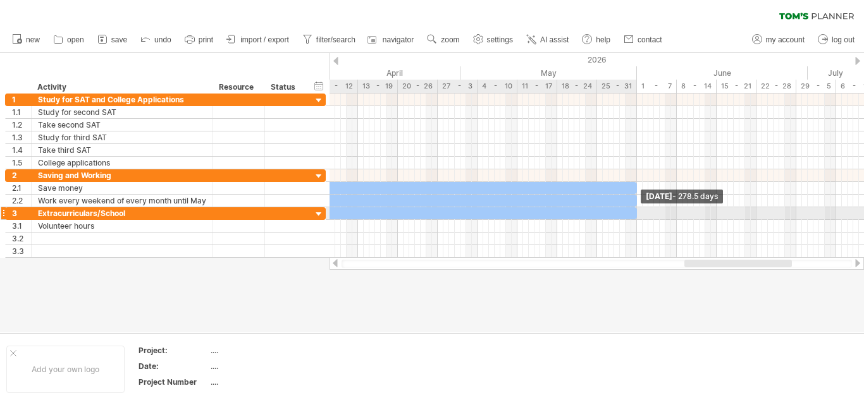
drag, startPoint x: 621, startPoint y: 212, endPoint x: 635, endPoint y: 216, distance: 13.8
click at [635, 216] on span at bounding box center [636, 213] width 5 height 12
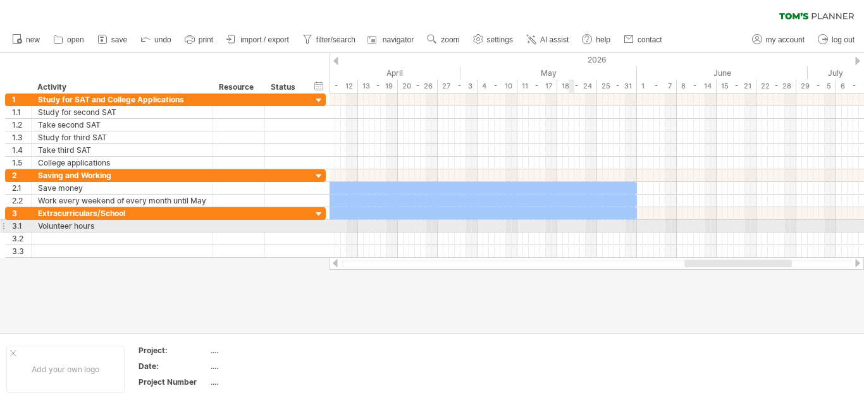
click at [573, 231] on div at bounding box center [596, 226] width 534 height 13
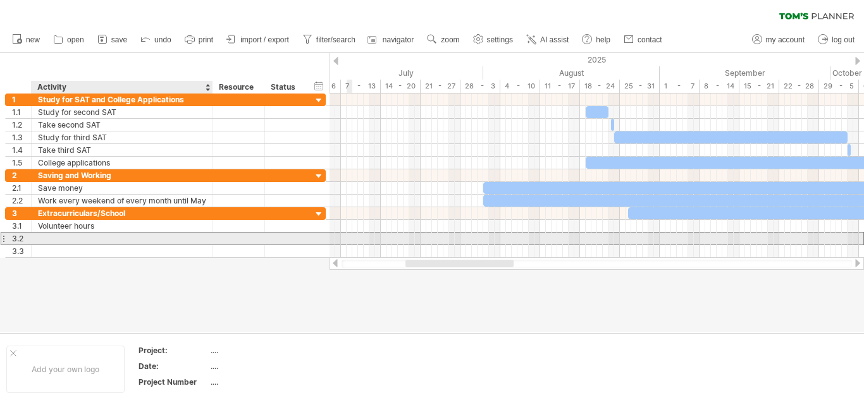
click at [103, 240] on div at bounding box center [122, 239] width 168 height 12
type input "********"
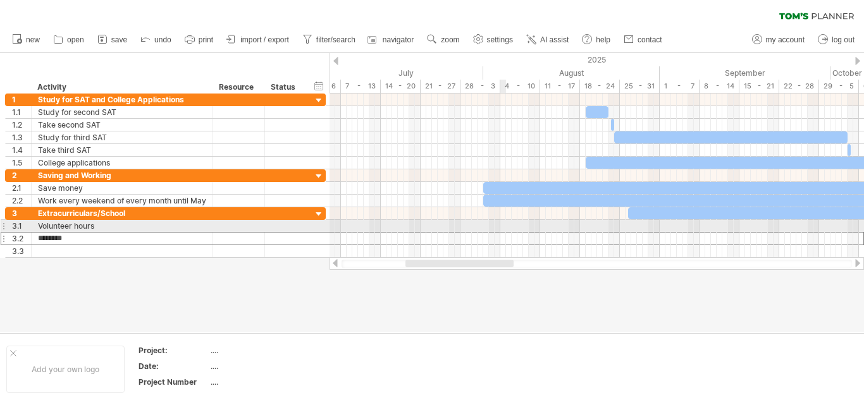
click at [503, 227] on div at bounding box center [596, 226] width 534 height 13
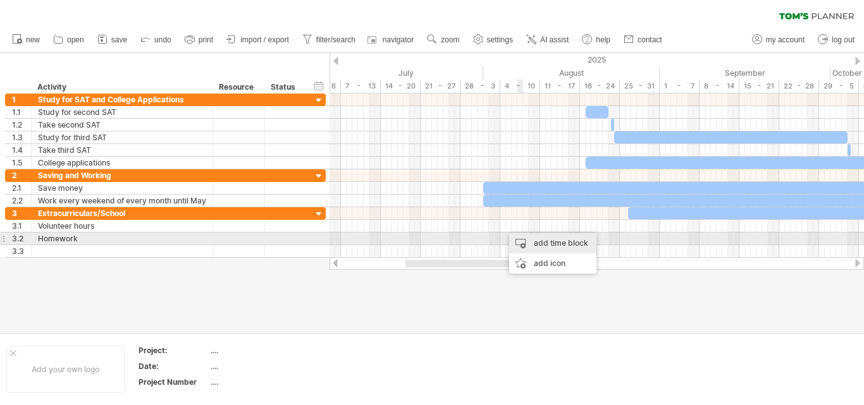
click at [531, 245] on div "add time block" at bounding box center [552, 243] width 87 height 20
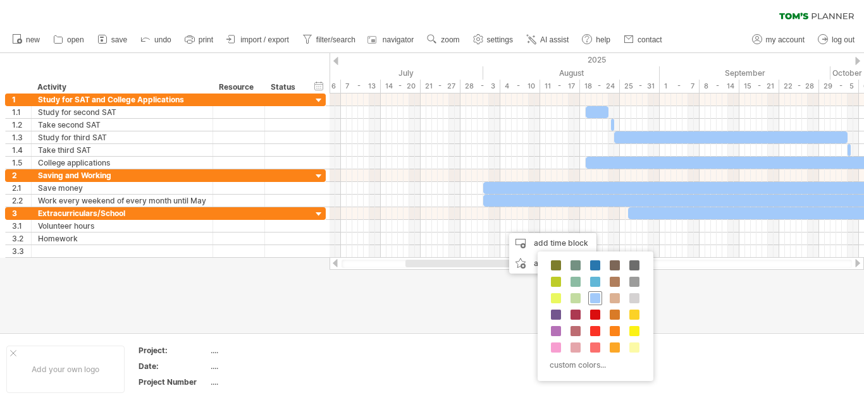
click at [593, 298] on span at bounding box center [595, 298] width 10 height 10
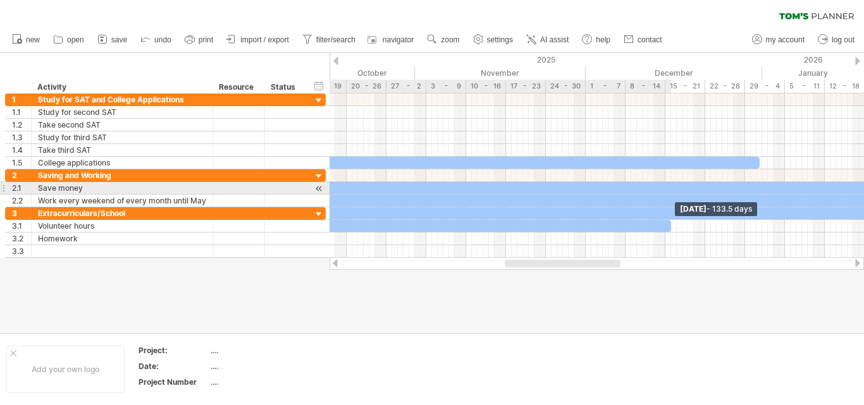
drag, startPoint x: 509, startPoint y: 226, endPoint x: 671, endPoint y: 182, distance: 168.4
click at [28, 182] on div at bounding box center [28, 176] width 0 height 164
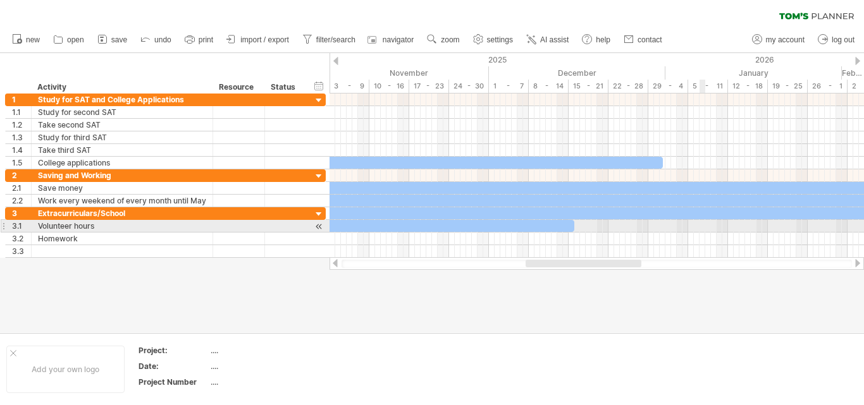
click at [704, 228] on div at bounding box center [596, 226] width 534 height 13
click at [700, 229] on div at bounding box center [596, 226] width 534 height 13
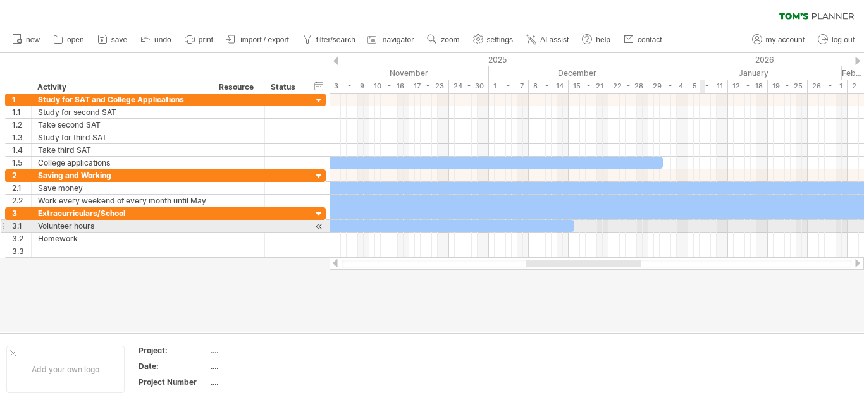
click at [703, 226] on div at bounding box center [596, 226] width 534 height 13
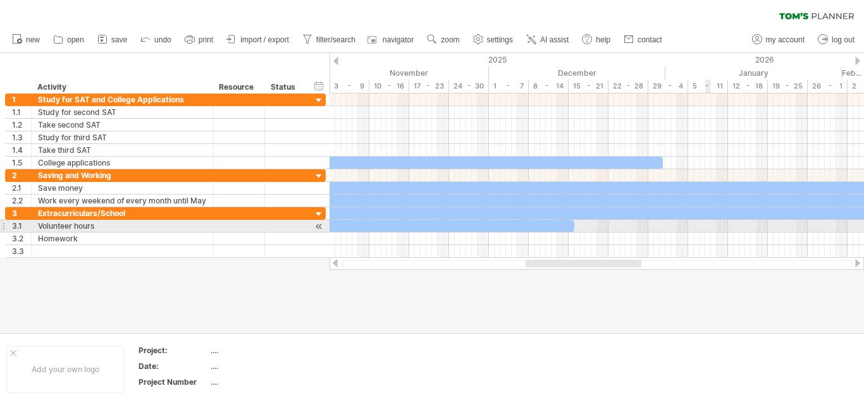
click at [705, 226] on div at bounding box center [596, 226] width 534 height 13
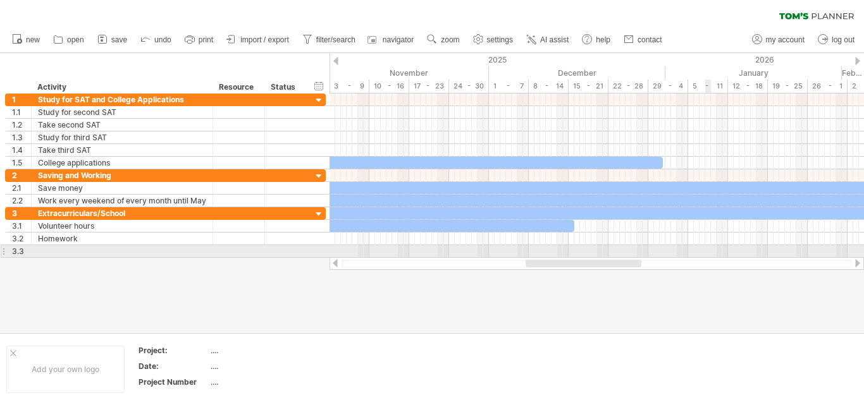
click at [705, 244] on div at bounding box center [596, 239] width 534 height 13
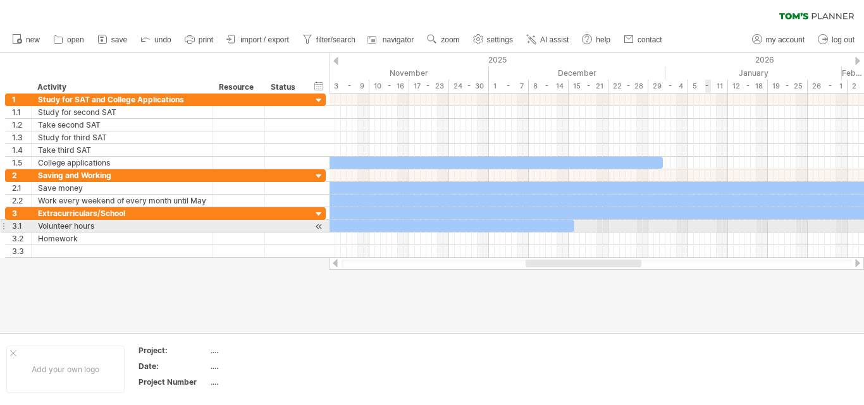
click at [706, 228] on div at bounding box center [596, 226] width 534 height 13
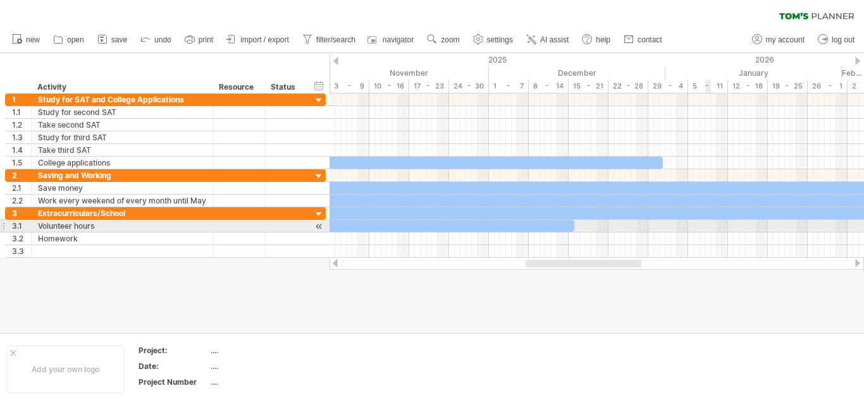
click at [706, 228] on div at bounding box center [596, 226] width 534 height 13
click at [688, 232] on div at bounding box center [596, 226] width 534 height 13
click at [694, 228] on div at bounding box center [596, 226] width 534 height 13
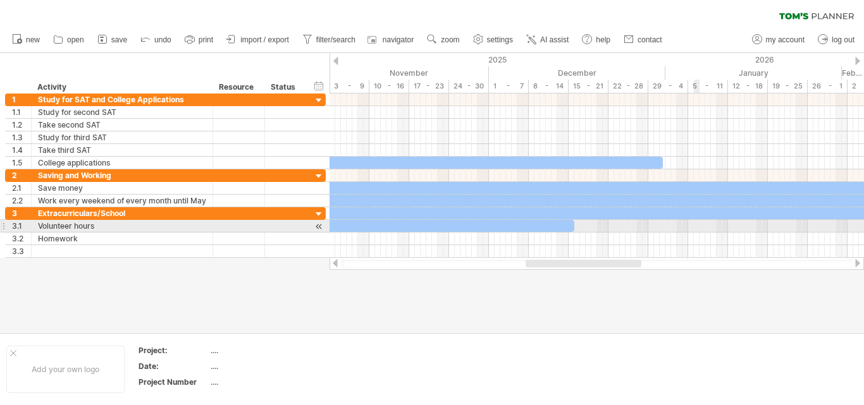
click at [694, 228] on div at bounding box center [596, 226] width 534 height 13
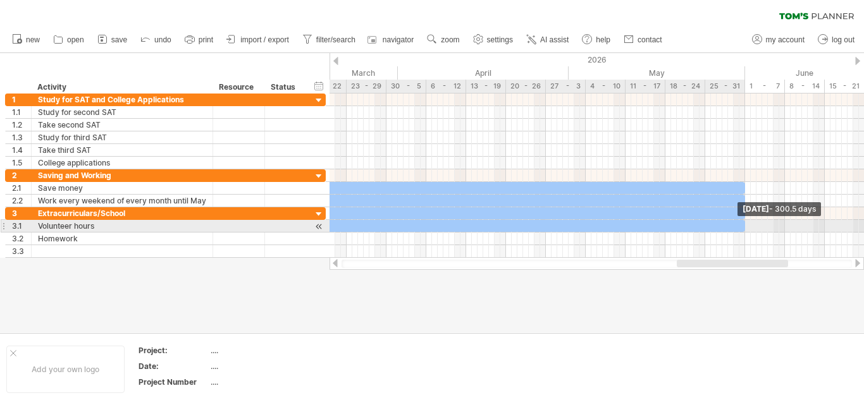
drag, startPoint x: 576, startPoint y: 226, endPoint x: 747, endPoint y: 224, distance: 170.7
click at [747, 224] on span at bounding box center [744, 226] width 5 height 12
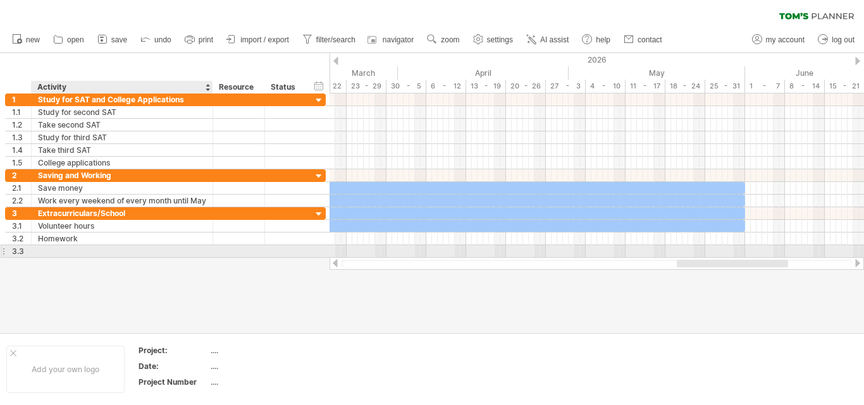
click at [114, 258] on div at bounding box center [432, 192] width 864 height 279
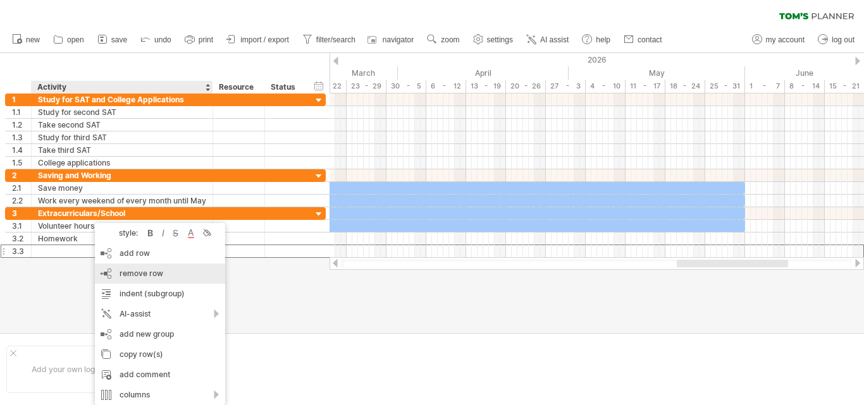
click at [140, 274] on span "remove row" at bounding box center [141, 273] width 44 height 9
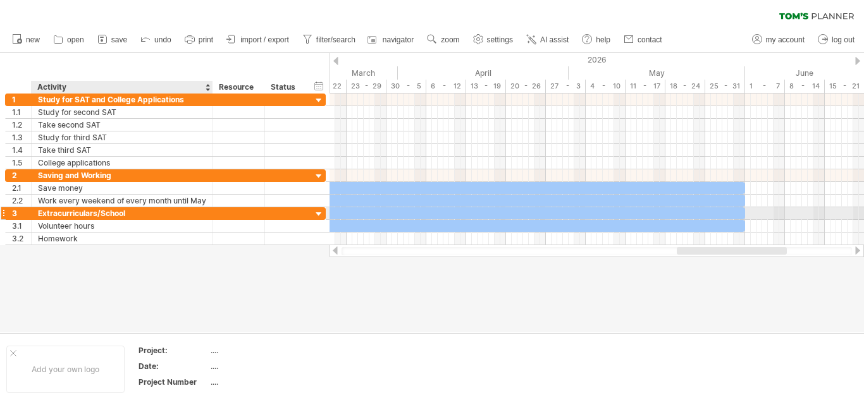
click at [173, 215] on div "Extracurriculars/School" at bounding box center [122, 213] width 168 height 12
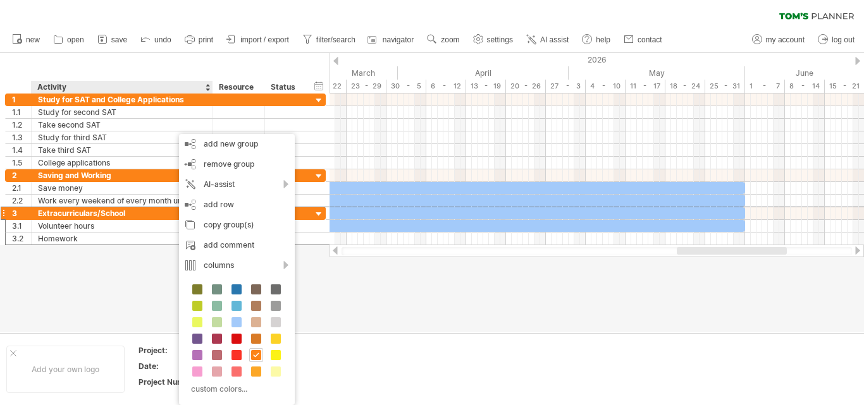
click at [353, 305] on div at bounding box center [432, 192] width 864 height 279
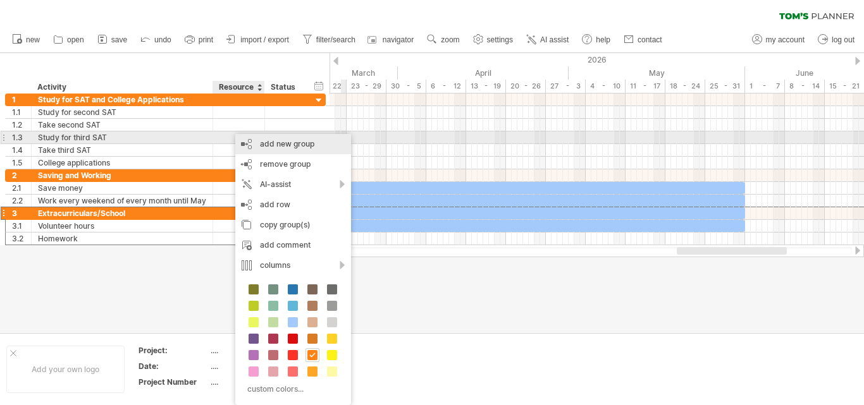
click at [307, 145] on div "add new group" at bounding box center [293, 144] width 116 height 20
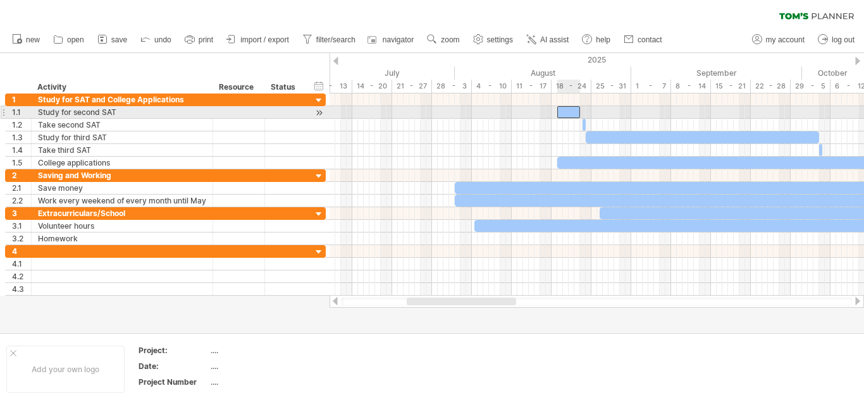
click at [566, 111] on div at bounding box center [568, 112] width 23 height 12
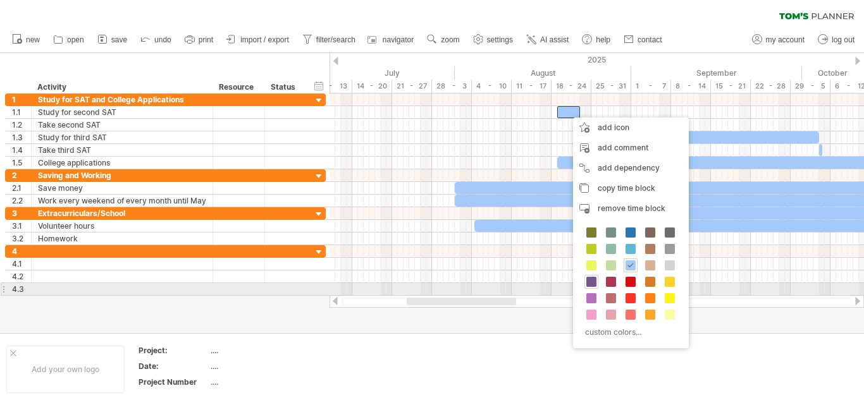
click at [590, 283] on span at bounding box center [591, 282] width 10 height 10
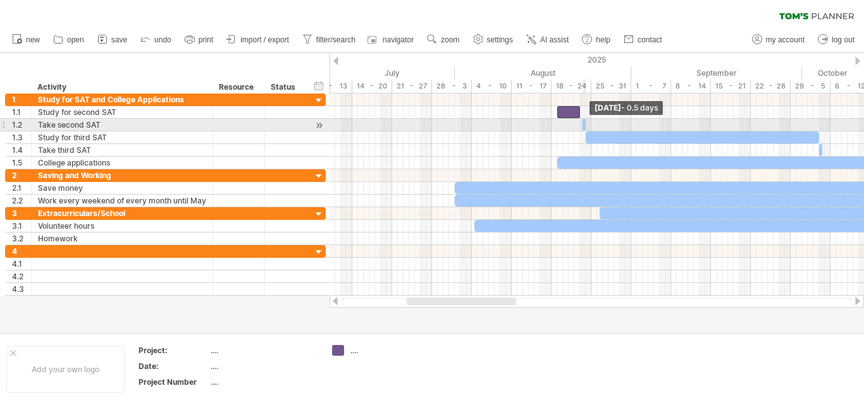
click at [583, 123] on span at bounding box center [585, 125] width 5 height 12
click at [586, 126] on span at bounding box center [585, 125] width 5 height 12
click at [583, 126] on span at bounding box center [585, 125] width 5 height 12
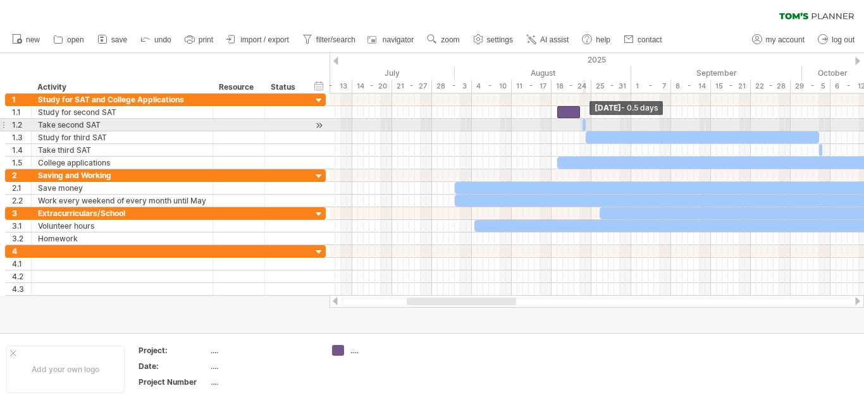
click at [583, 126] on span at bounding box center [585, 125] width 5 height 12
click at [584, 126] on span at bounding box center [585, 125] width 5 height 12
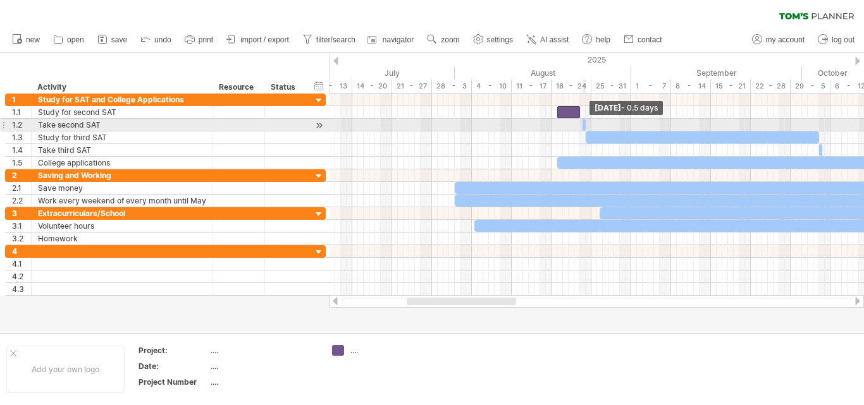
click at [584, 126] on span at bounding box center [585, 125] width 5 height 12
drag, startPoint x: 586, startPoint y: 127, endPoint x: 595, endPoint y: 129, distance: 9.1
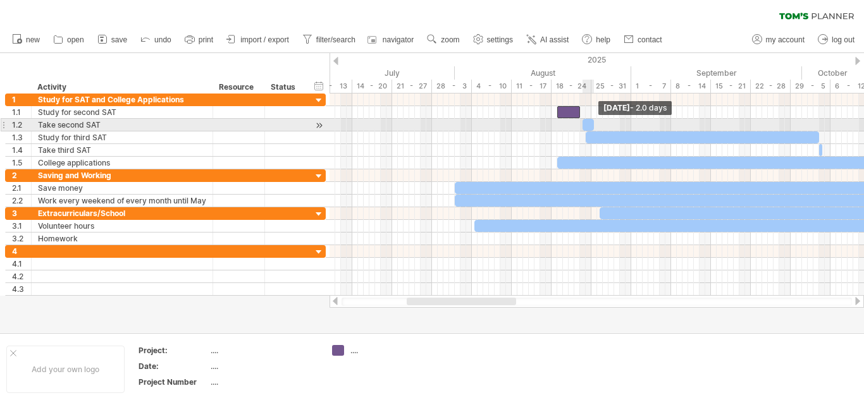
click at [595, 129] on span at bounding box center [593, 125] width 5 height 12
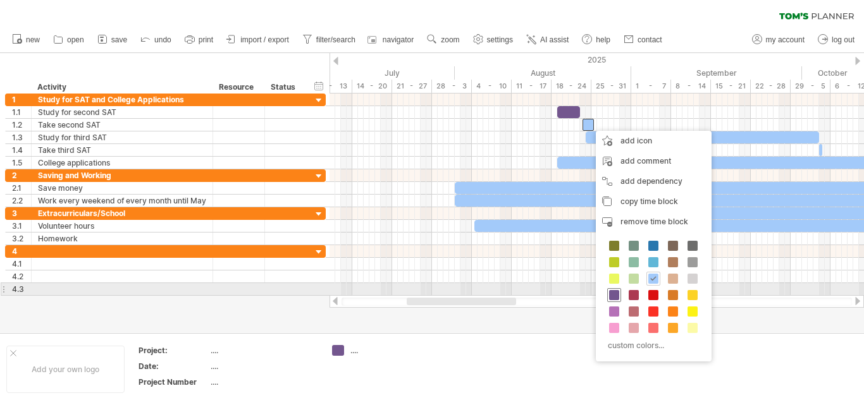
click at [618, 297] on span at bounding box center [614, 295] width 10 height 10
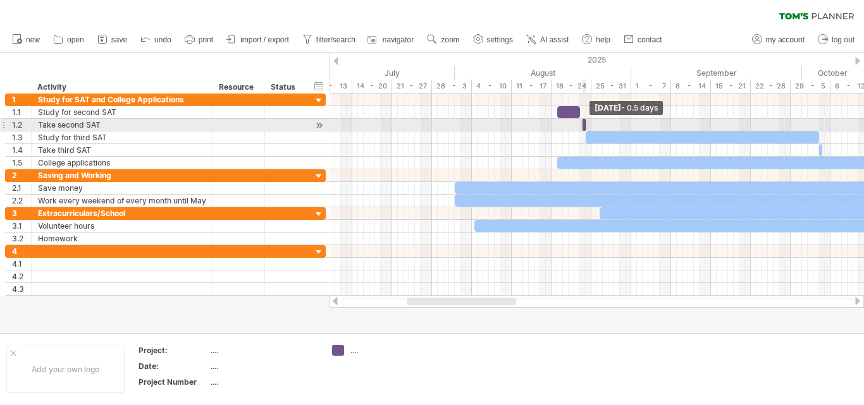
drag, startPoint x: 594, startPoint y: 124, endPoint x: 581, endPoint y: 125, distance: 12.7
click at [582, 125] on div at bounding box center [583, 125] width 3 height 12
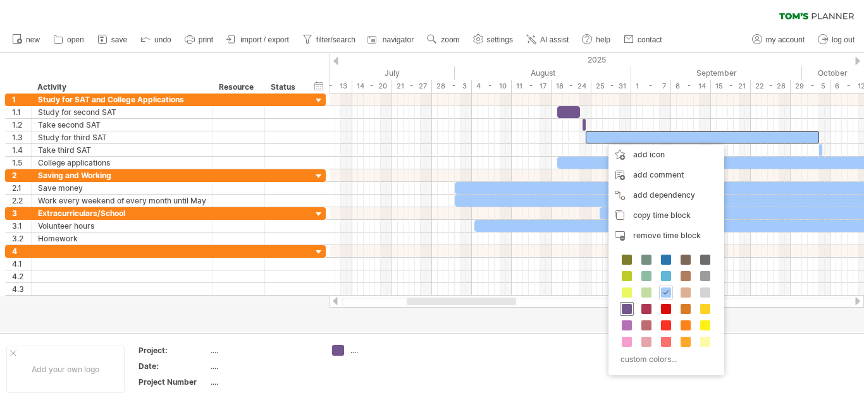
click at [628, 308] on span at bounding box center [626, 309] width 10 height 10
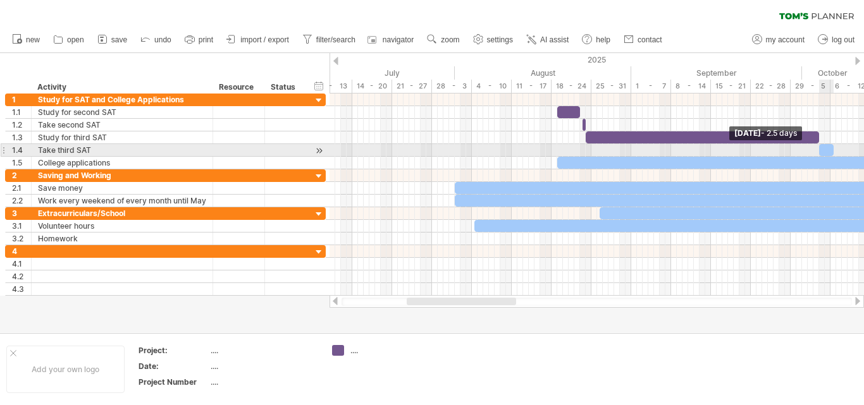
drag, startPoint x: 822, startPoint y: 150, endPoint x: 834, endPoint y: 150, distance: 11.4
click at [834, 150] on span at bounding box center [833, 150] width 5 height 12
click at [824, 155] on div at bounding box center [826, 150] width 15 height 12
click at [826, 150] on div at bounding box center [826, 150] width 15 height 12
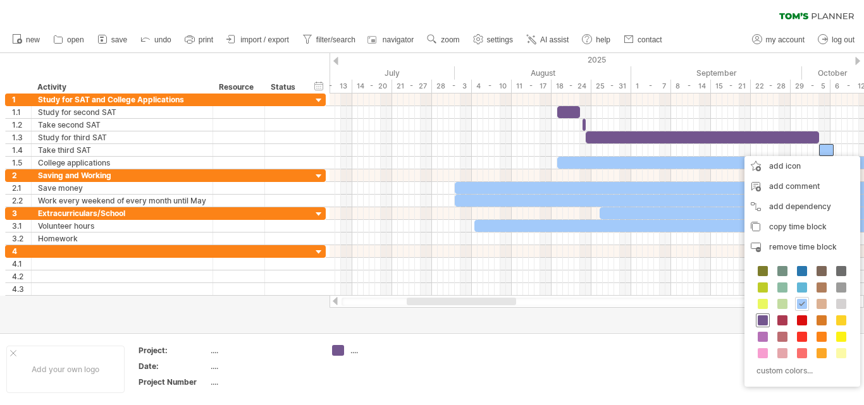
click at [759, 321] on span at bounding box center [762, 320] width 10 height 10
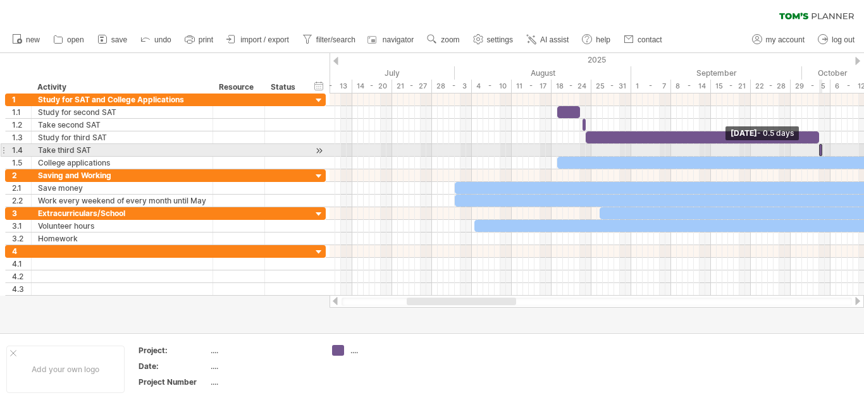
drag, startPoint x: 833, startPoint y: 151, endPoint x: 817, endPoint y: 153, distance: 15.9
click at [819, 153] on div at bounding box center [820, 150] width 3 height 12
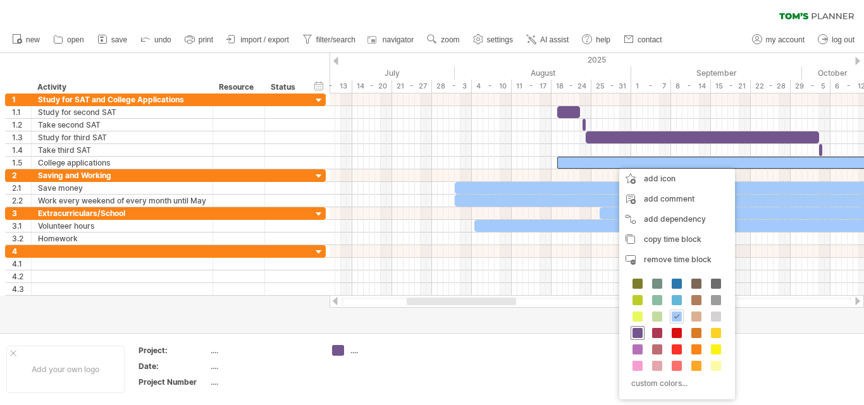
click at [639, 333] on span at bounding box center [637, 333] width 10 height 10
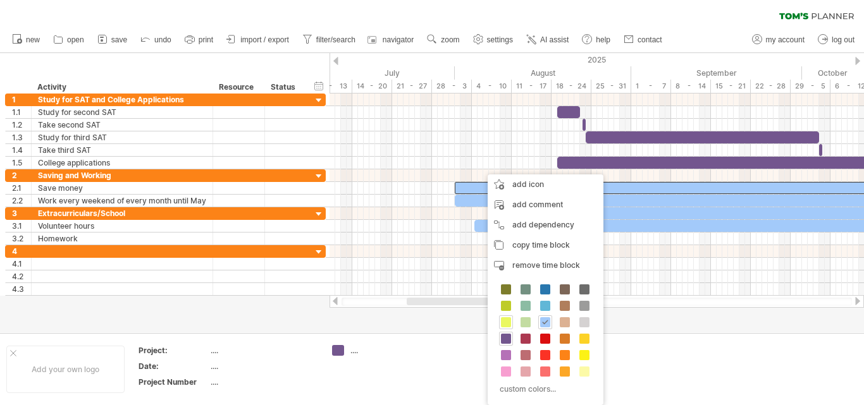
click at [503, 317] on div at bounding box center [506, 322] width 14 height 14
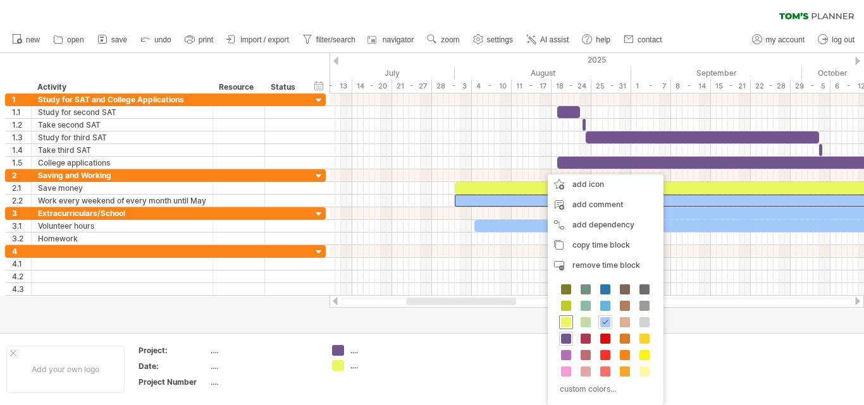
click at [563, 322] on span at bounding box center [566, 322] width 10 height 10
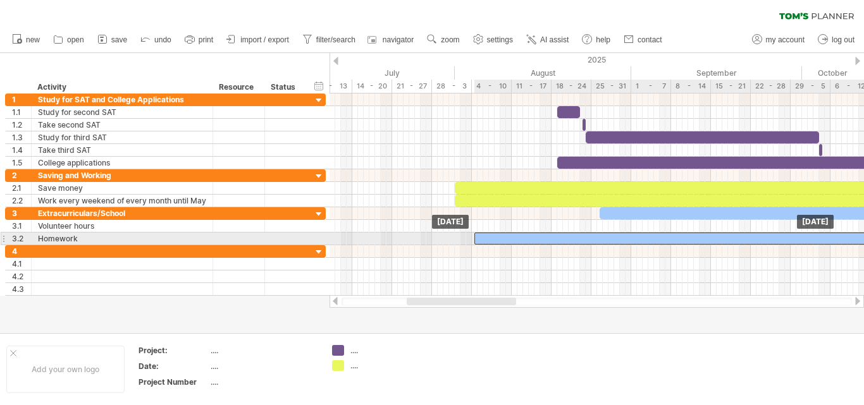
drag, startPoint x: 587, startPoint y: 228, endPoint x: 587, endPoint y: 239, distance: 10.7
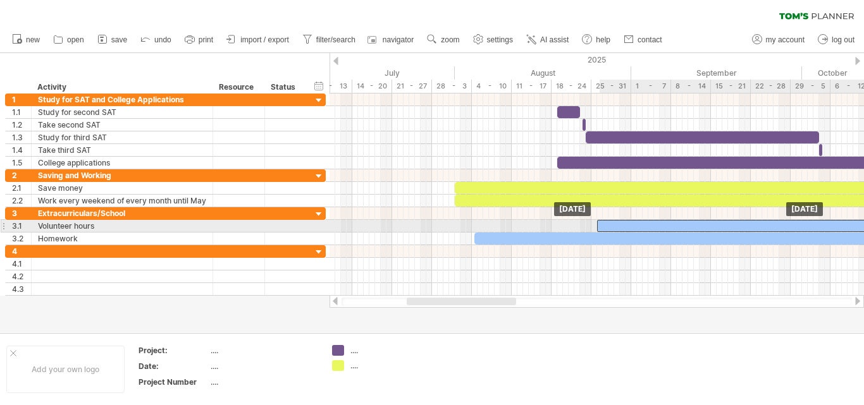
drag, startPoint x: 611, startPoint y: 214, endPoint x: 609, endPoint y: 224, distance: 9.7
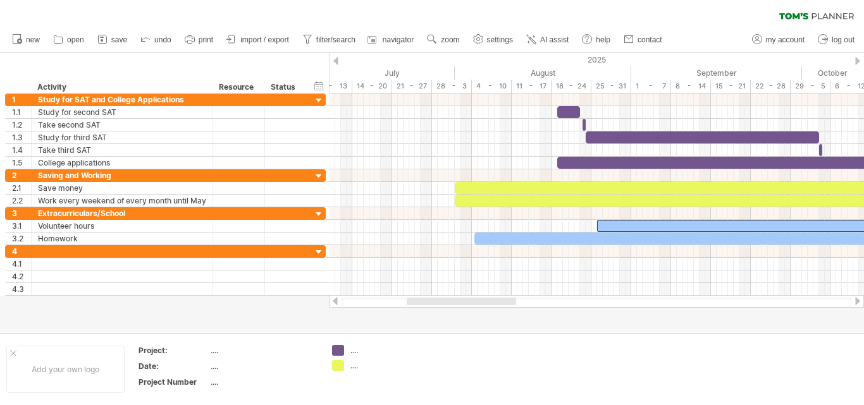
click at [565, 330] on div at bounding box center [432, 192] width 864 height 279
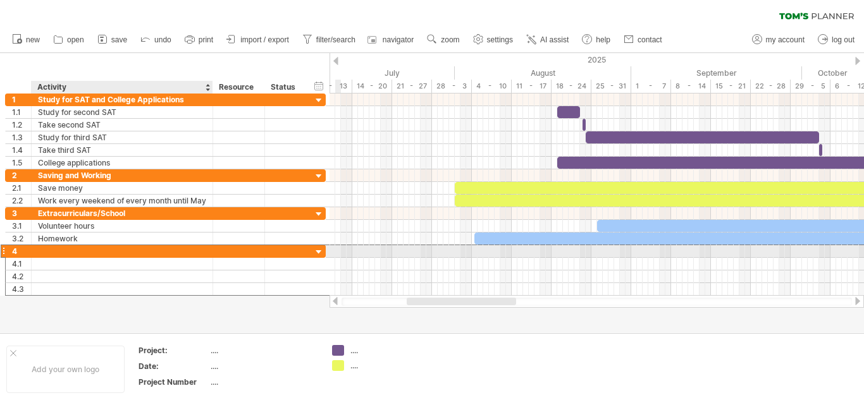
click at [176, 254] on div at bounding box center [122, 251] width 168 height 12
type input "*"
type input "**********"
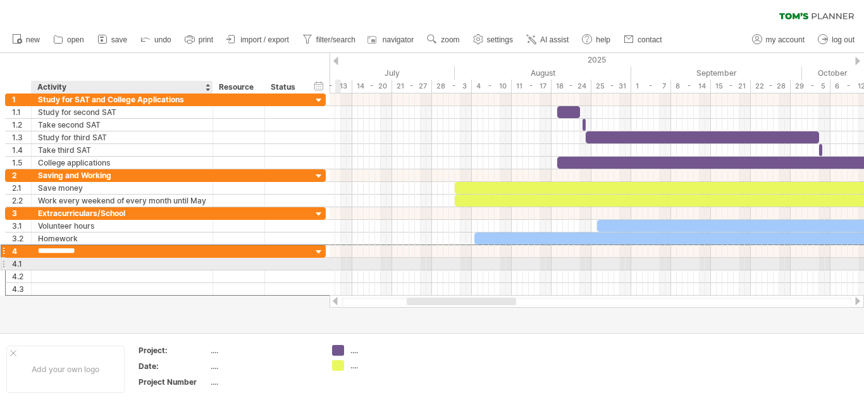
click at [95, 262] on div at bounding box center [122, 264] width 168 height 12
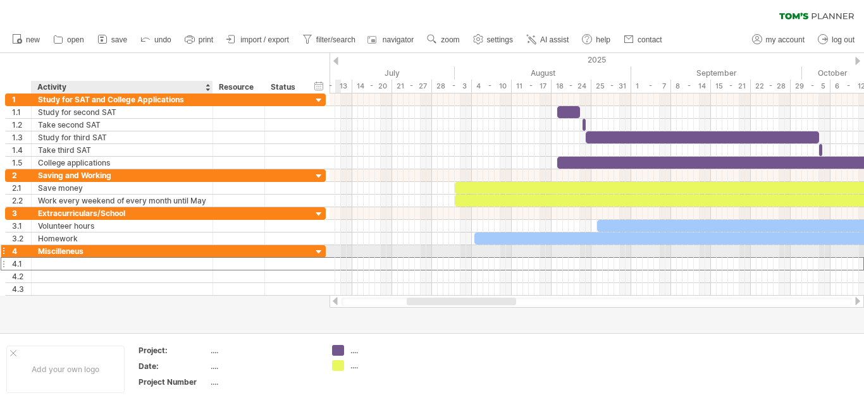
click at [76, 253] on div "Miscilleneus" at bounding box center [122, 251] width 168 height 12
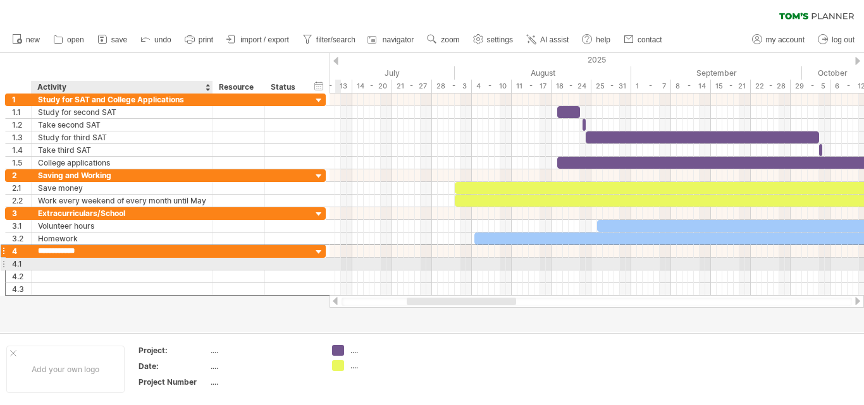
click at [51, 265] on div at bounding box center [122, 264] width 168 height 12
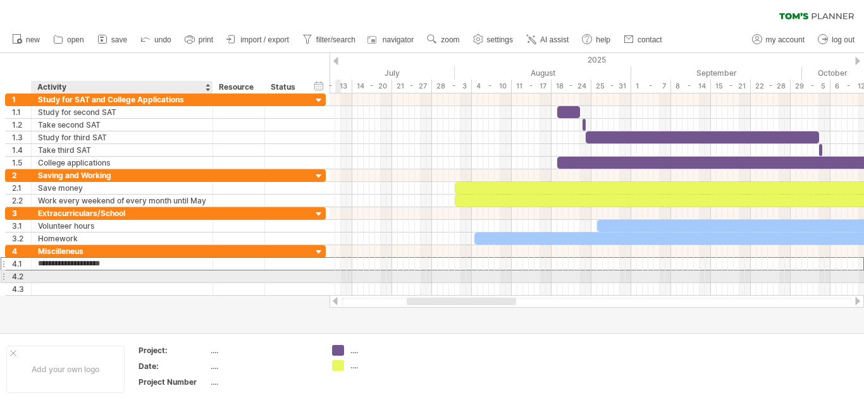
type input "**********"
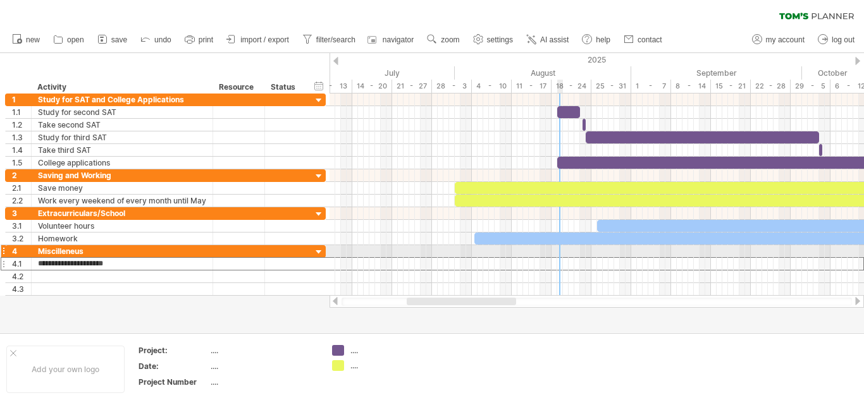
click at [558, 252] on div at bounding box center [596, 251] width 534 height 13
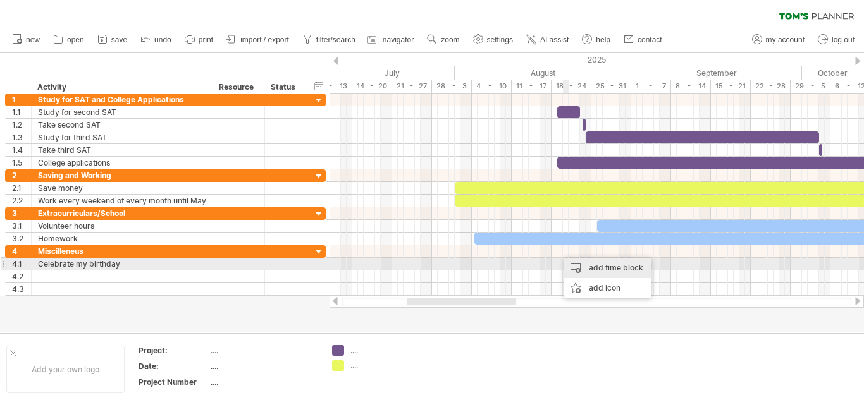
click at [575, 269] on div "add time block" at bounding box center [607, 268] width 87 height 20
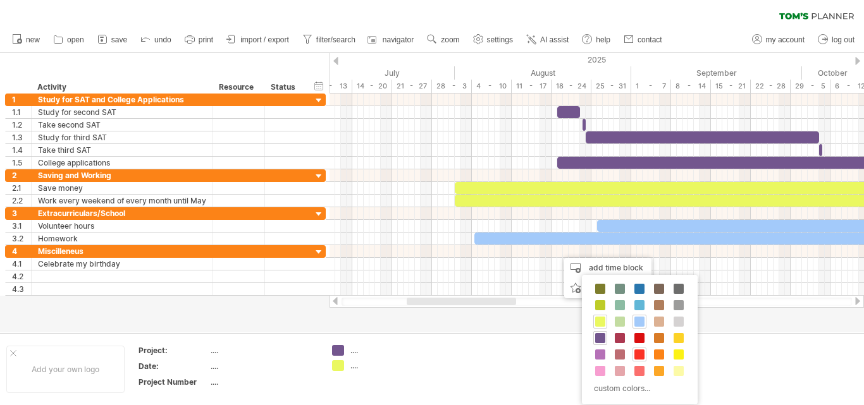
click at [641, 356] on span at bounding box center [639, 355] width 10 height 10
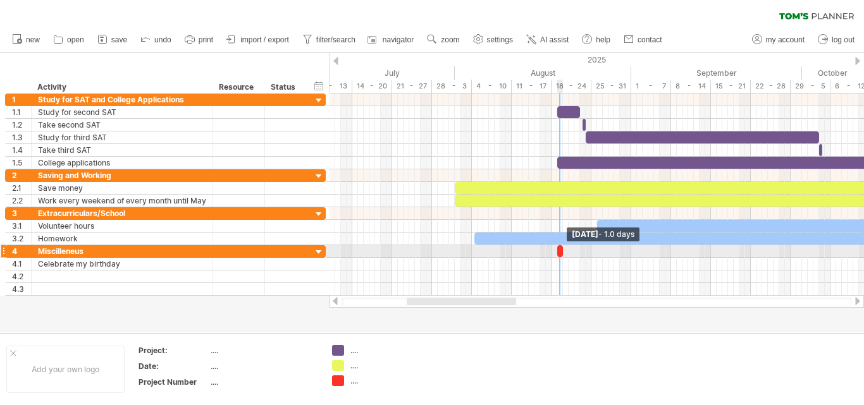
click at [563, 255] on span at bounding box center [562, 251] width 5 height 12
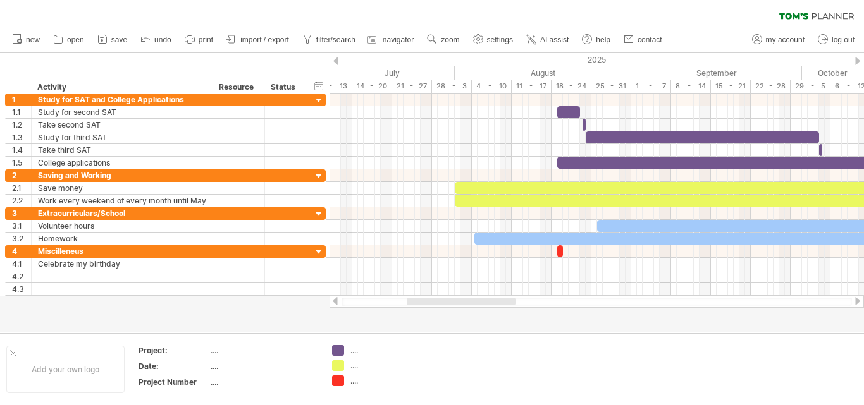
click at [551, 315] on div at bounding box center [432, 192] width 864 height 279
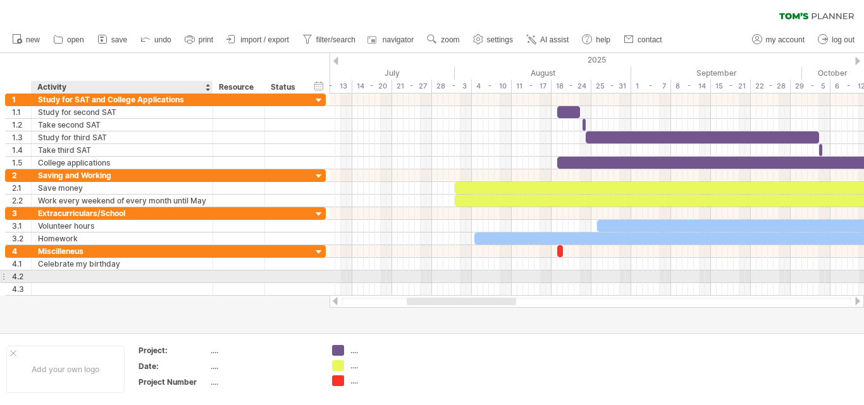
click at [82, 275] on div at bounding box center [122, 277] width 168 height 12
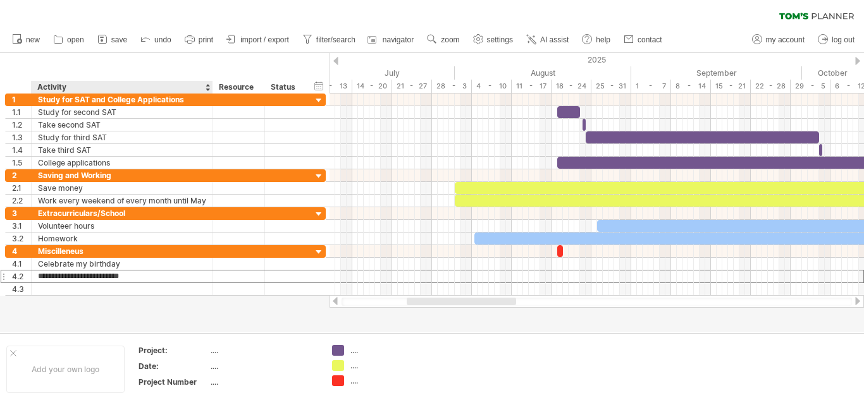
type input "**********"
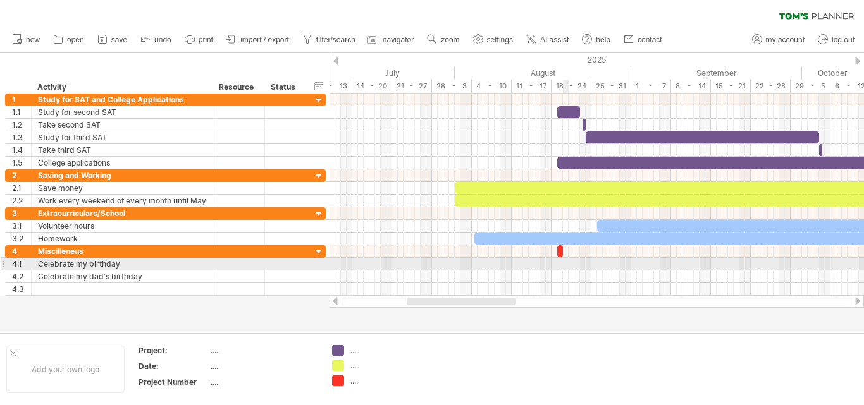
click at [565, 262] on div at bounding box center [596, 264] width 534 height 13
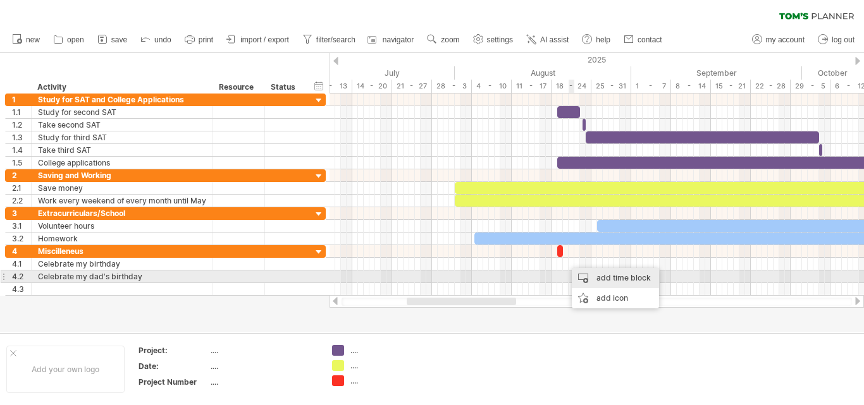
click at [602, 281] on div "add time block" at bounding box center [615, 278] width 87 height 20
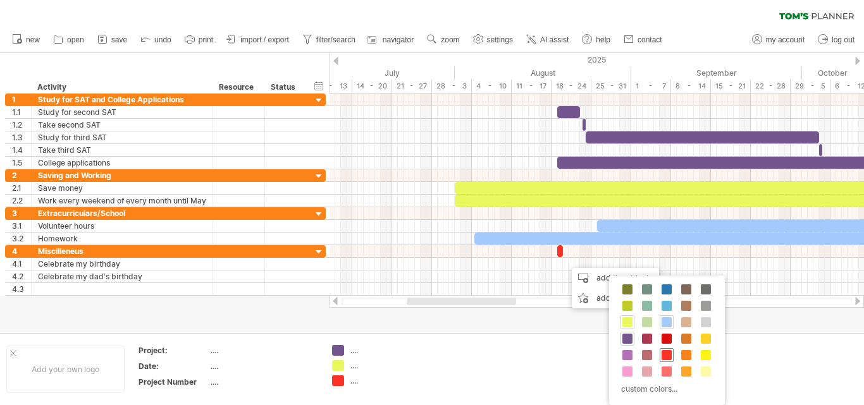
click at [665, 355] on span at bounding box center [666, 355] width 10 height 10
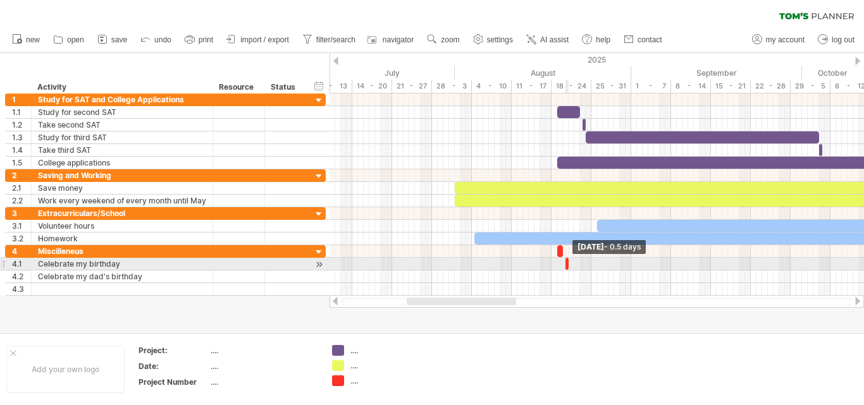
click at [566, 265] on span at bounding box center [568, 264] width 5 height 12
click at [562, 265] on span at bounding box center [562, 264] width 5 height 12
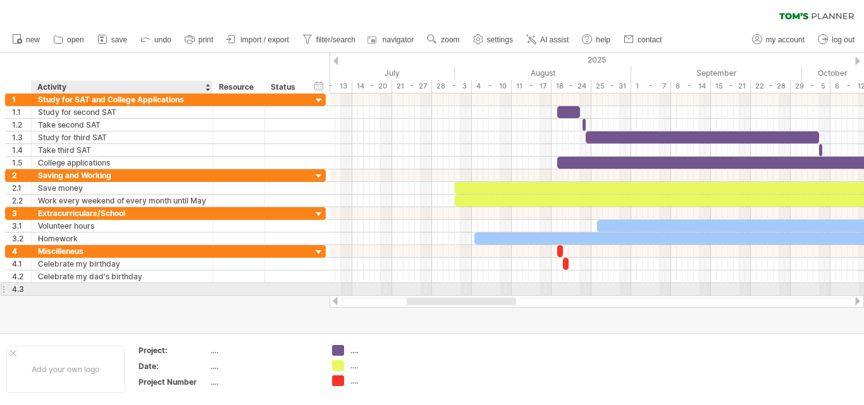
click at [80, 290] on div at bounding box center [122, 289] width 168 height 12
click at [78, 290] on input "text" at bounding box center [122, 289] width 168 height 12
type input "**********"
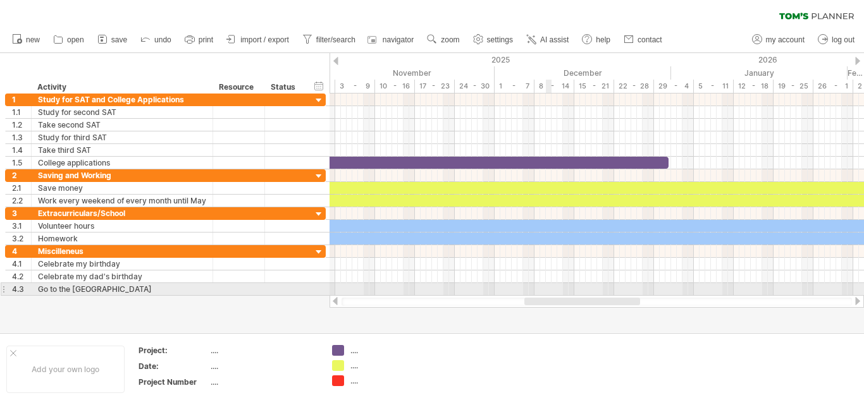
click at [548, 290] on div at bounding box center [596, 289] width 534 height 13
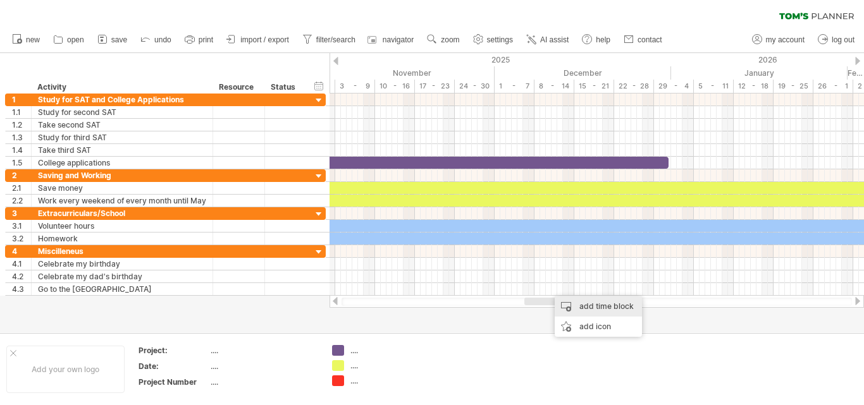
click at [567, 309] on div "add time block" at bounding box center [597, 307] width 87 height 20
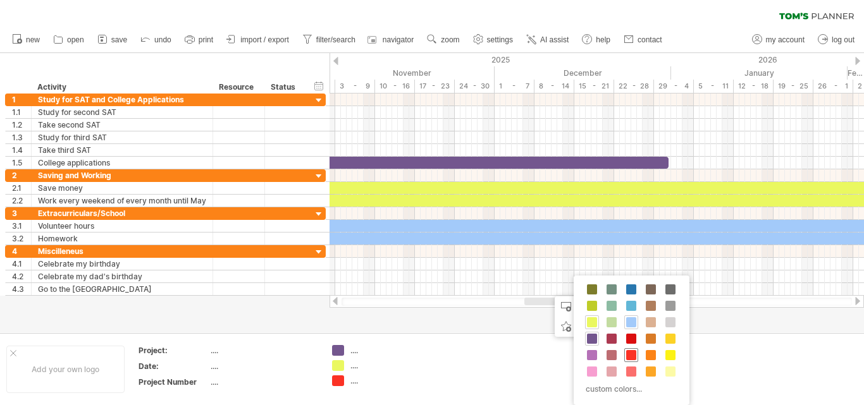
click at [632, 355] on span at bounding box center [631, 355] width 10 height 10
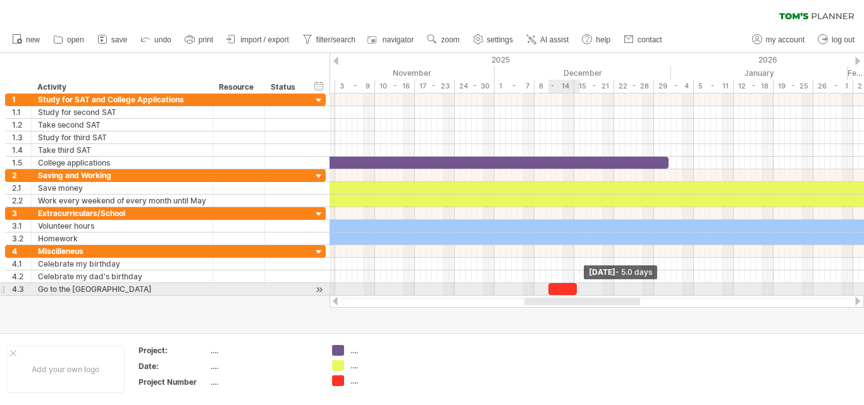
drag, startPoint x: 551, startPoint y: 291, endPoint x: 575, endPoint y: 292, distance: 24.1
click at [575, 292] on span at bounding box center [576, 289] width 5 height 12
click at [577, 290] on span at bounding box center [576, 289] width 5 height 12
click at [578, 291] on span at bounding box center [579, 289] width 5 height 12
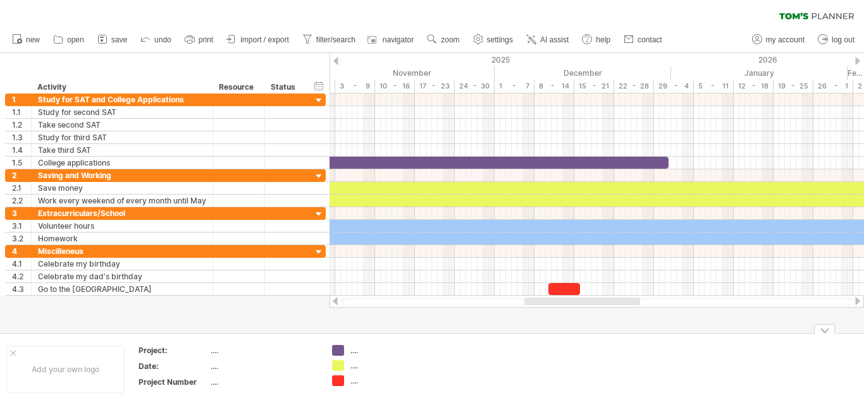
click at [457, 331] on div at bounding box center [432, 192] width 864 height 279
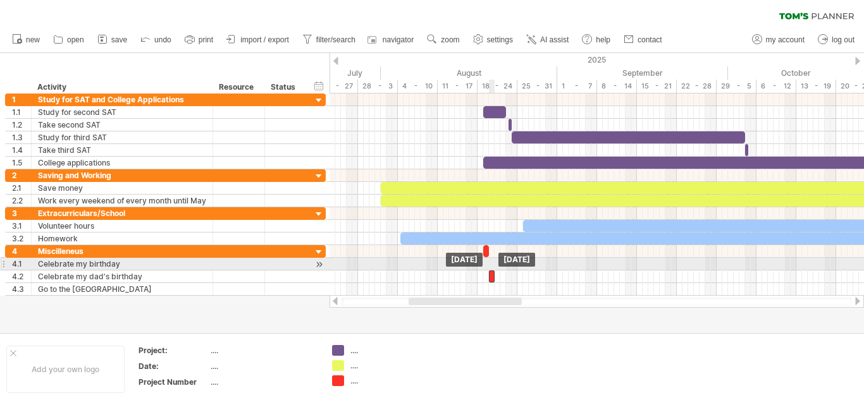
drag, startPoint x: 491, startPoint y: 263, endPoint x: 491, endPoint y: 271, distance: 7.6
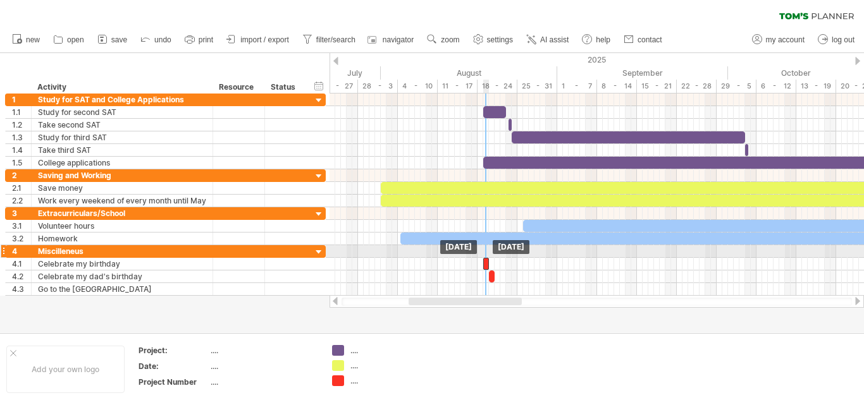
drag, startPoint x: 486, startPoint y: 252, endPoint x: 485, endPoint y: 258, distance: 6.4
